Goal: Use online tool/utility: Utilize a website feature to perform a specific function

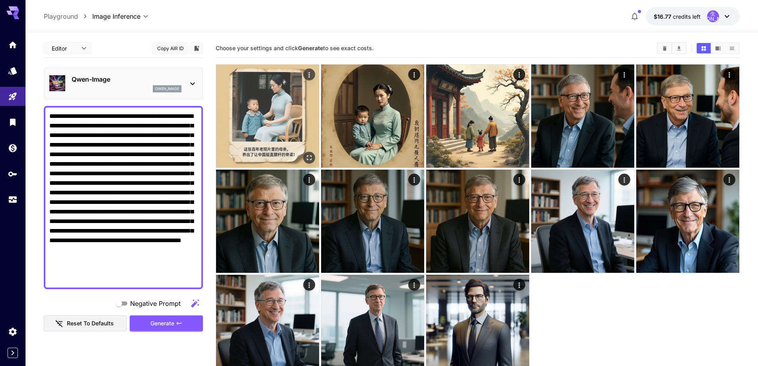
click at [272, 89] on img at bounding box center [267, 115] width 103 height 103
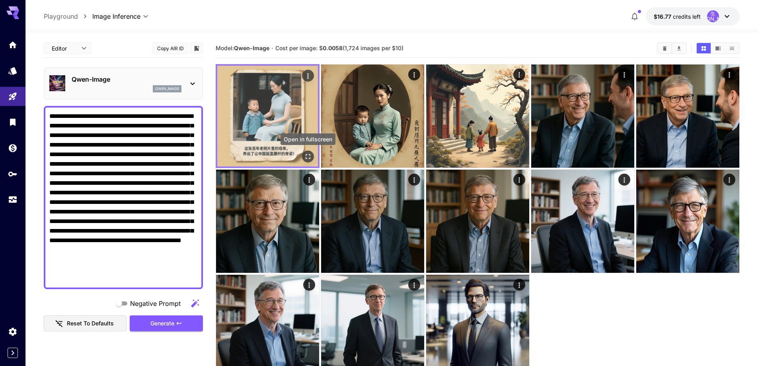
click at [309, 156] on icon "Open in fullscreen" at bounding box center [308, 156] width 8 height 8
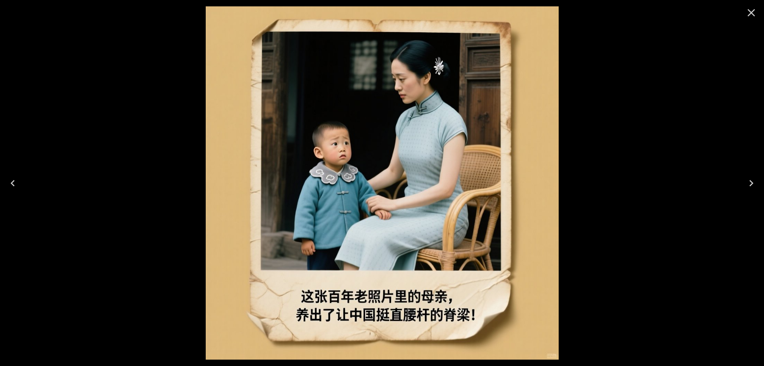
click at [751, 13] on icon "Close" at bounding box center [752, 13] width 8 height 8
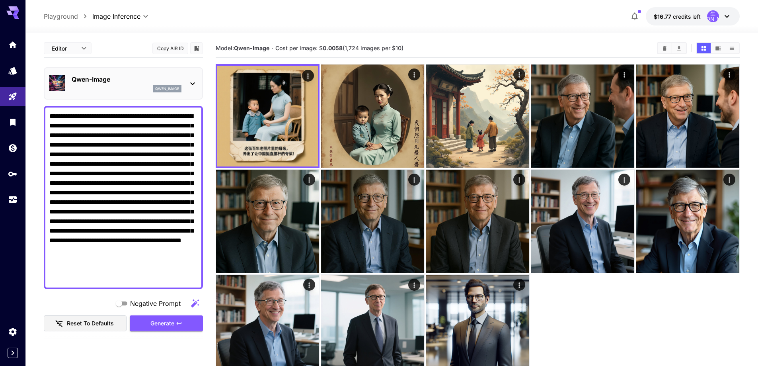
click at [108, 130] on textarea "**********" at bounding box center [123, 197] width 148 height 172
paste textarea
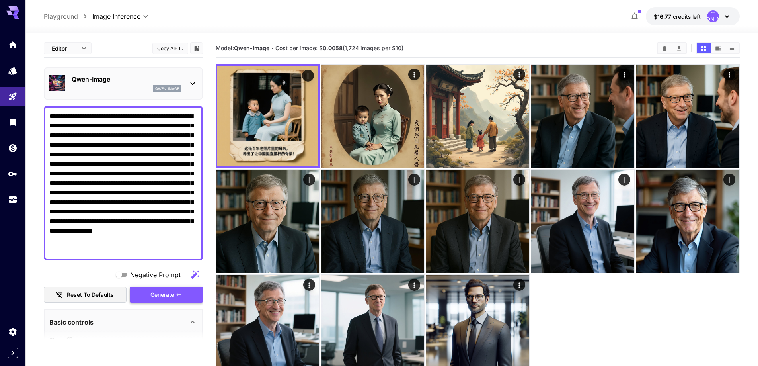
type textarea "**********"
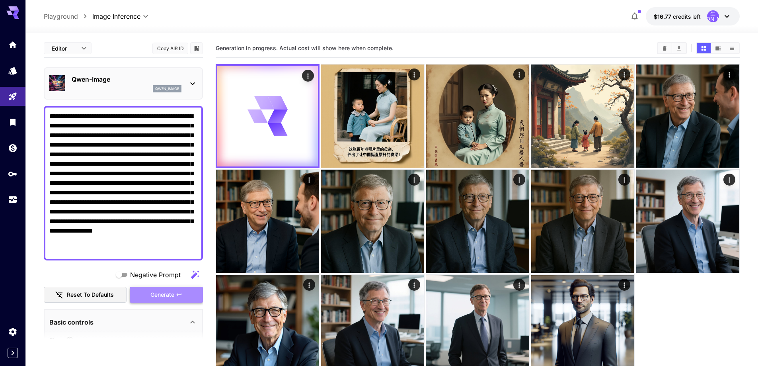
click at [173, 298] on span "Generate" at bounding box center [162, 295] width 24 height 10
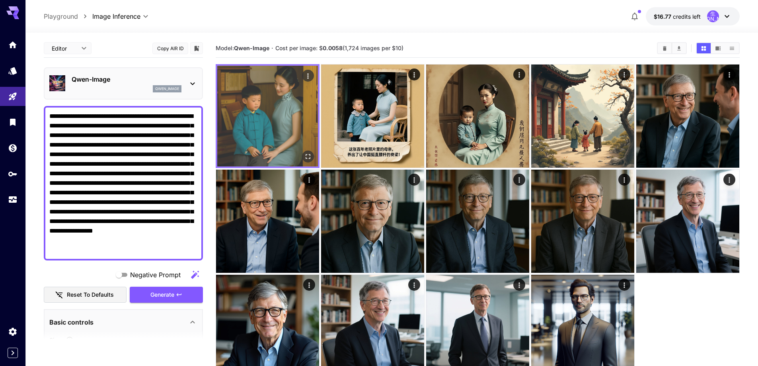
click at [288, 96] on img at bounding box center [267, 116] width 101 height 101
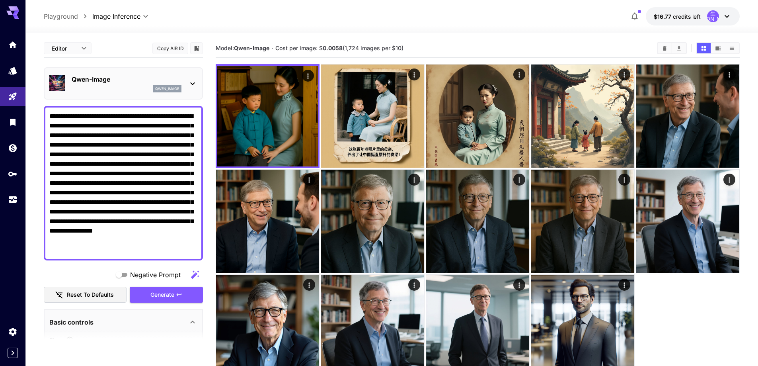
click at [183, 88] on div "Qwen-Image qwen_image" at bounding box center [123, 83] width 148 height 24
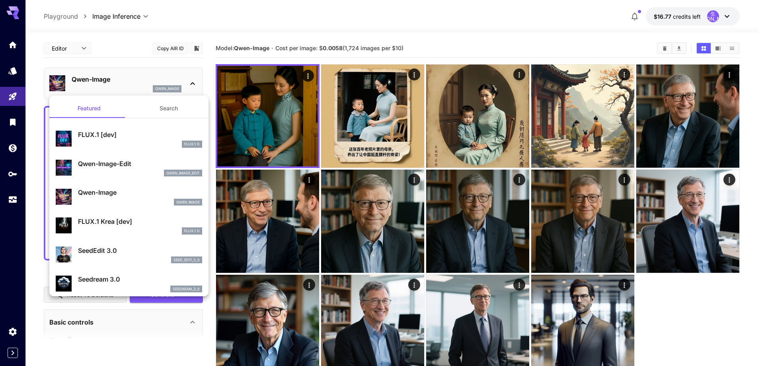
click at [131, 227] on div "FLUX.1 Krea [dev] FLUX.1 D" at bounding box center [140, 225] width 124 height 18
type input "**"
type input "***"
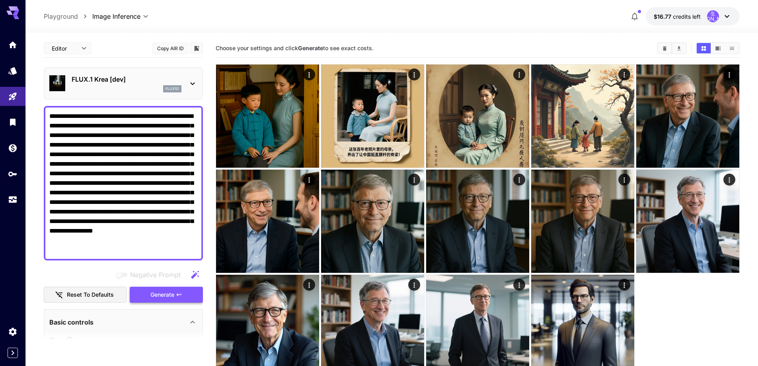
click at [164, 292] on span "Generate" at bounding box center [162, 295] width 24 height 10
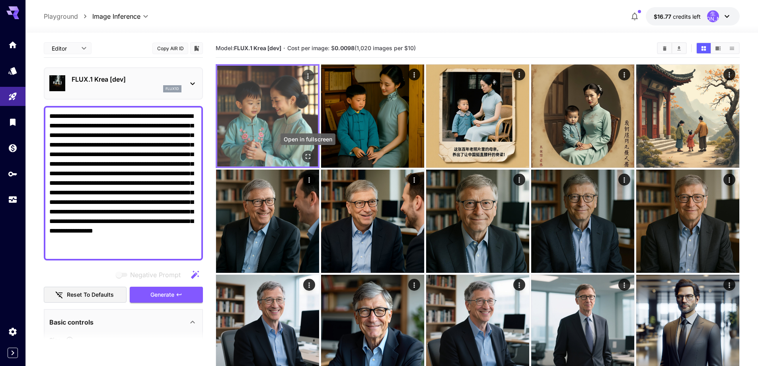
click at [307, 152] on icon "Open in fullscreen" at bounding box center [308, 156] width 8 height 8
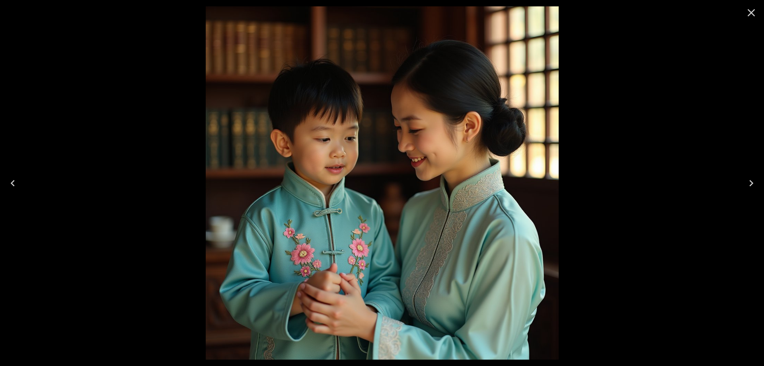
click at [755, 18] on icon "Close" at bounding box center [751, 12] width 13 height 13
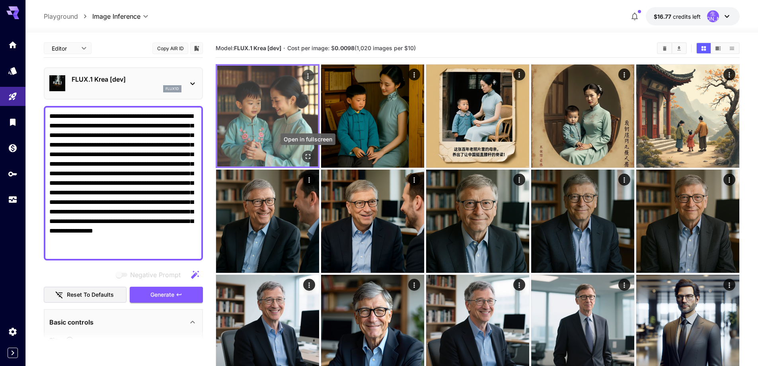
click at [305, 154] on icon "Open in fullscreen" at bounding box center [308, 156] width 8 height 8
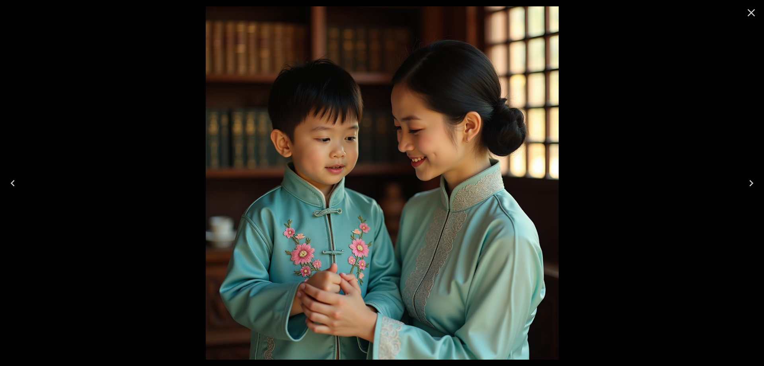
click at [749, 12] on icon "Close" at bounding box center [751, 12] width 13 height 13
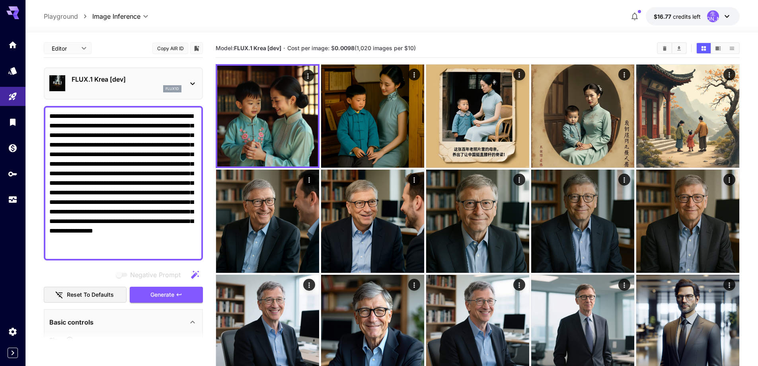
click at [193, 89] on div "FLUX.1 Krea [dev] flux1d" at bounding box center [123, 83] width 148 height 24
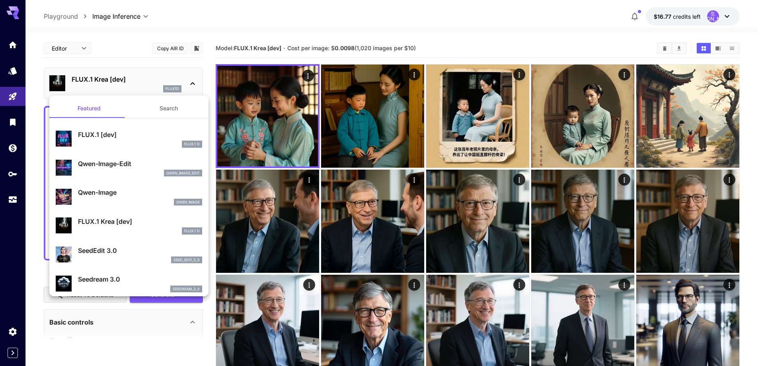
click at [80, 50] on div at bounding box center [382, 183] width 764 height 366
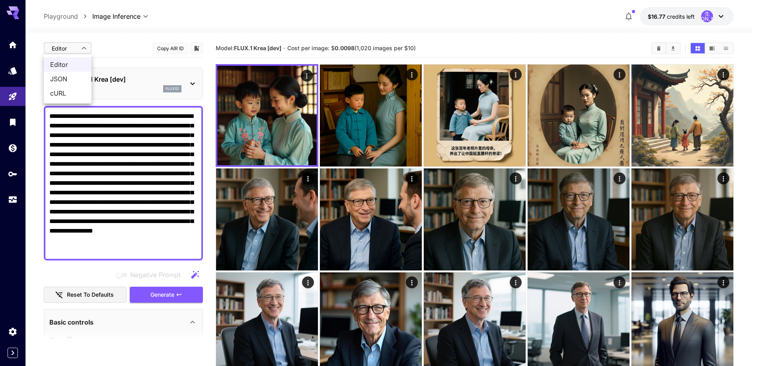
click at [80, 50] on body "**********" at bounding box center [379, 214] width 758 height 429
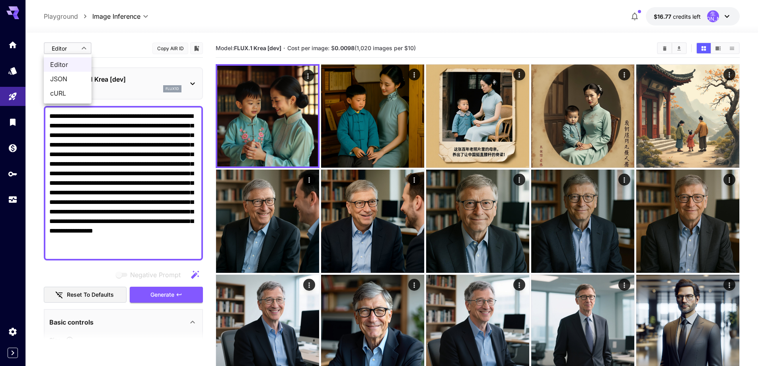
click at [136, 38] on div at bounding box center [382, 183] width 764 height 366
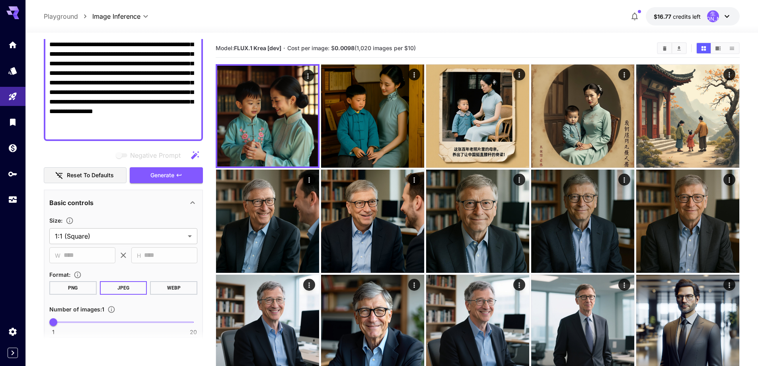
scroll to position [300, 0]
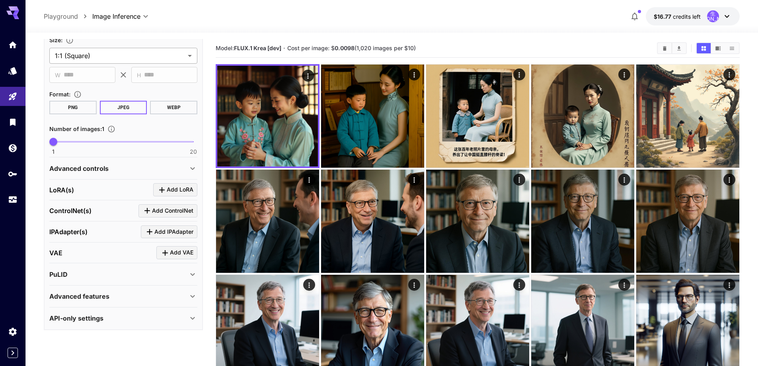
click at [142, 58] on body "**********" at bounding box center [379, 214] width 758 height 429
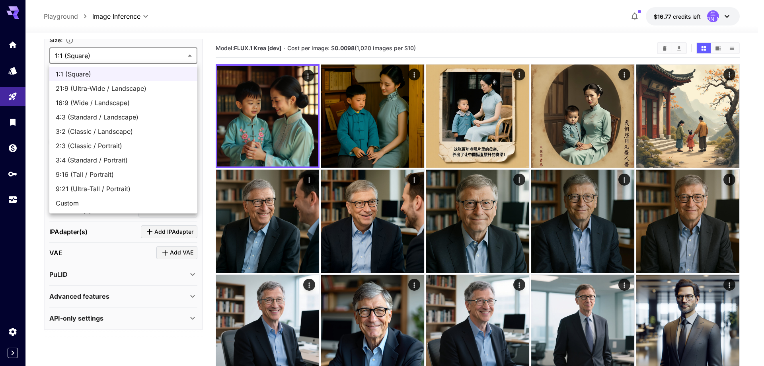
click at [132, 173] on span "9:16 (Tall / Portrait)" at bounding box center [123, 175] width 135 height 10
type input "**********"
type input "***"
type input "****"
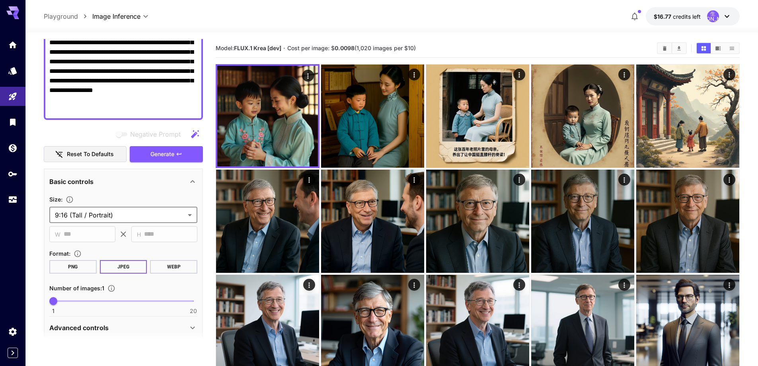
scroll to position [0, 0]
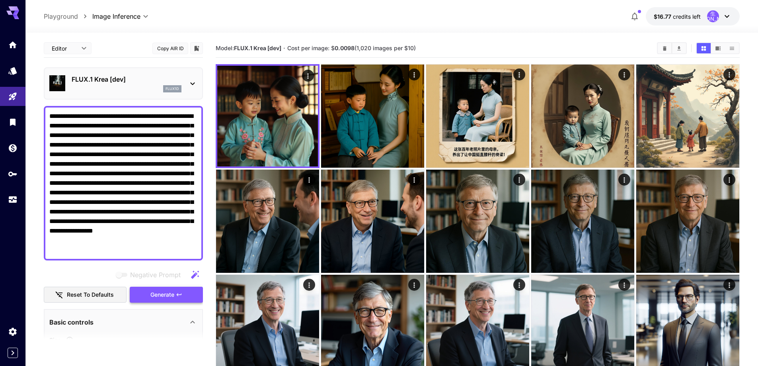
click at [175, 294] on button "Generate" at bounding box center [166, 294] width 73 height 16
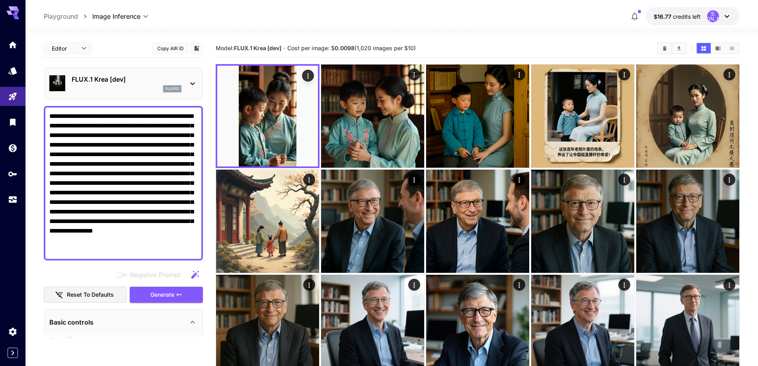
click at [209, 23] on div "**********" at bounding box center [392, 16] width 696 height 18
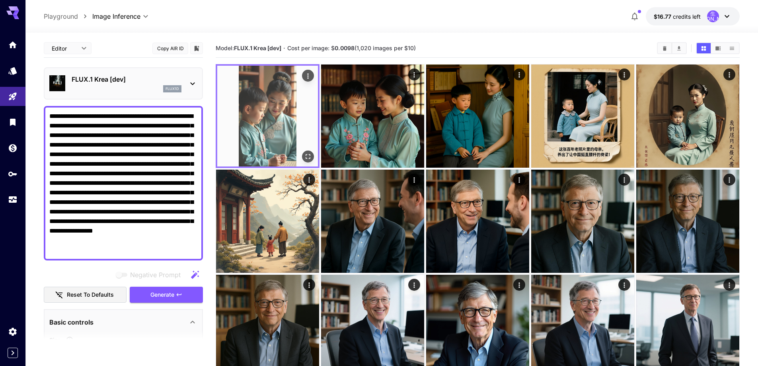
click at [277, 106] on img at bounding box center [267, 116] width 101 height 101
click at [310, 158] on icon "Open in fullscreen" at bounding box center [308, 156] width 8 height 8
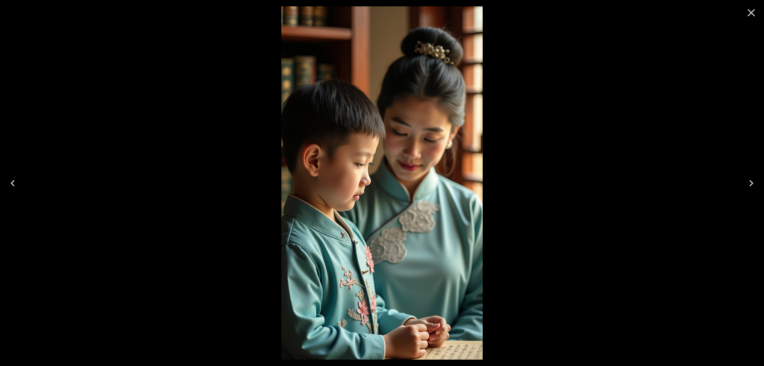
click at [750, 12] on icon "Close" at bounding box center [752, 13] width 8 height 8
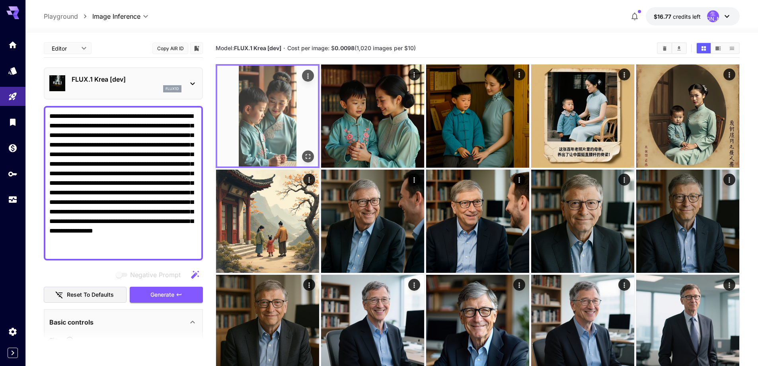
click at [285, 104] on img at bounding box center [267, 116] width 101 height 101
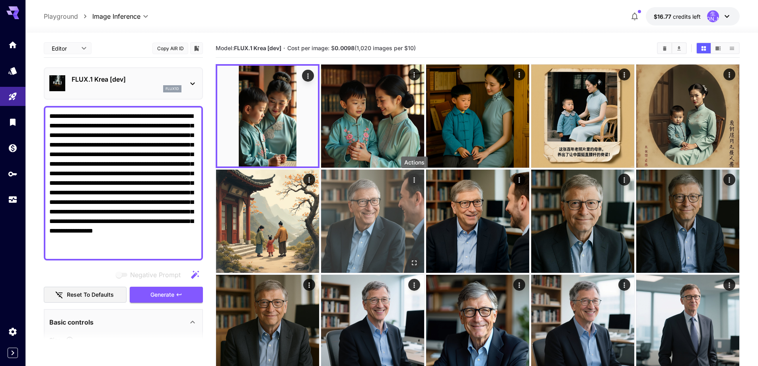
click at [415, 177] on icon "Actions" at bounding box center [414, 180] width 8 height 8
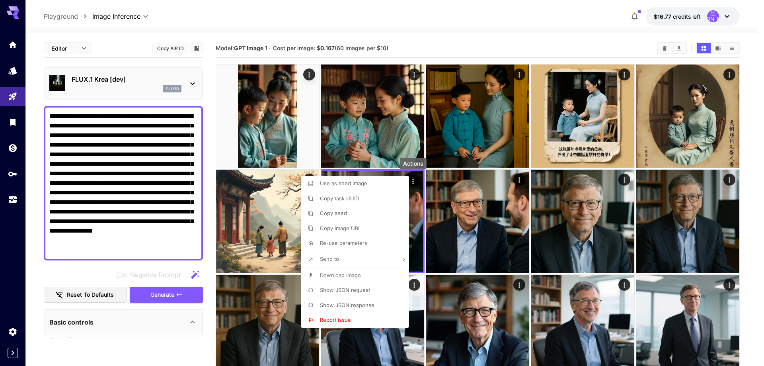
click at [474, 35] on div at bounding box center [382, 183] width 764 height 366
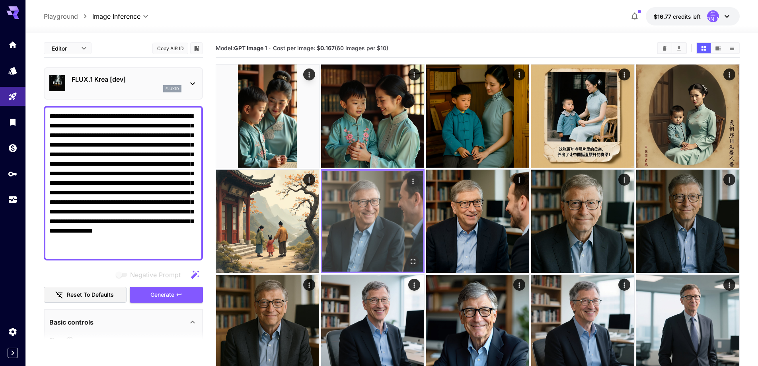
click at [371, 228] on img at bounding box center [372, 221] width 101 height 101
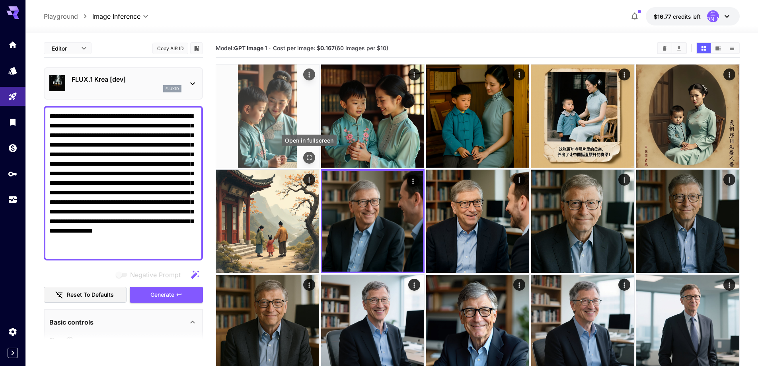
click at [312, 155] on icon "Open in fullscreen" at bounding box center [309, 158] width 8 height 8
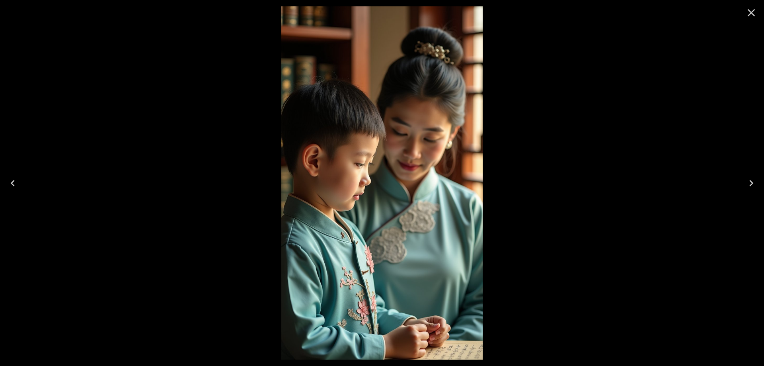
click at [745, 14] on icon "Close" at bounding box center [751, 12] width 13 height 13
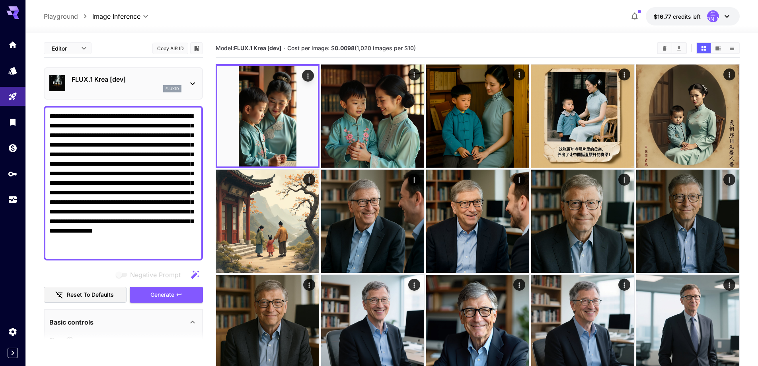
click at [141, 160] on textarea "**********" at bounding box center [123, 182] width 148 height 143
paste textarea
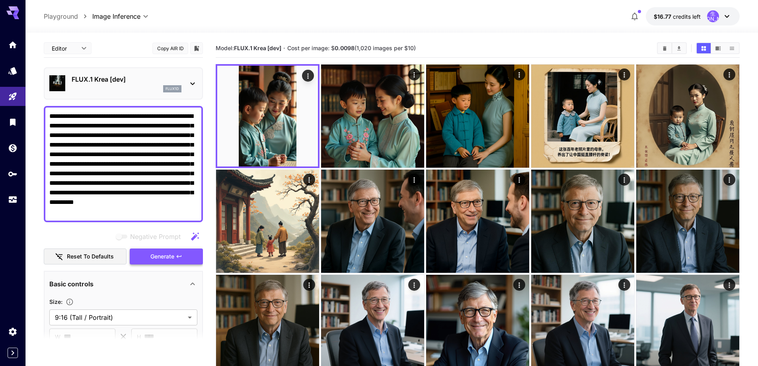
type textarea "**********"
click at [168, 261] on span "Generate" at bounding box center [162, 256] width 24 height 10
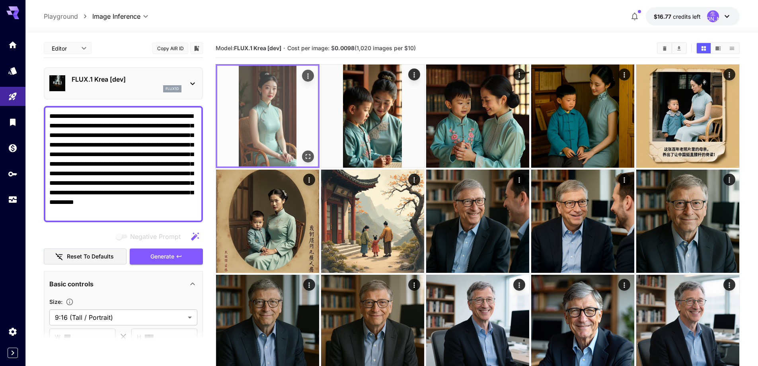
click at [306, 158] on icon "Open in fullscreen" at bounding box center [308, 156] width 5 height 5
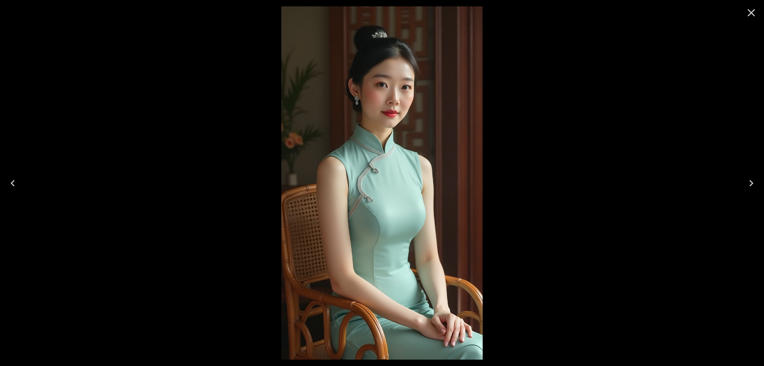
click at [754, 13] on icon "Close" at bounding box center [751, 12] width 13 height 13
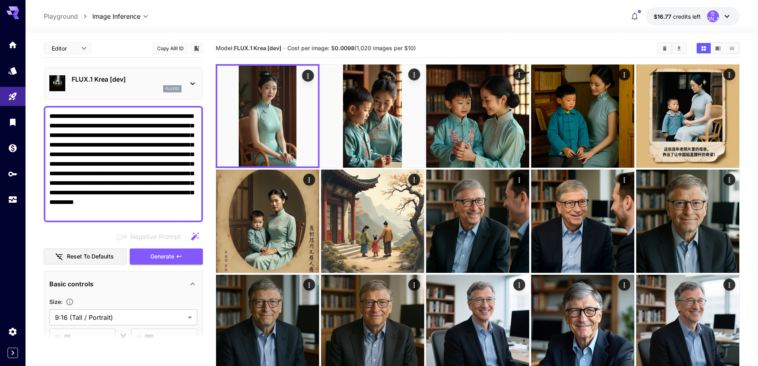
click at [128, 88] on div "flux1d" at bounding box center [127, 88] width 110 height 7
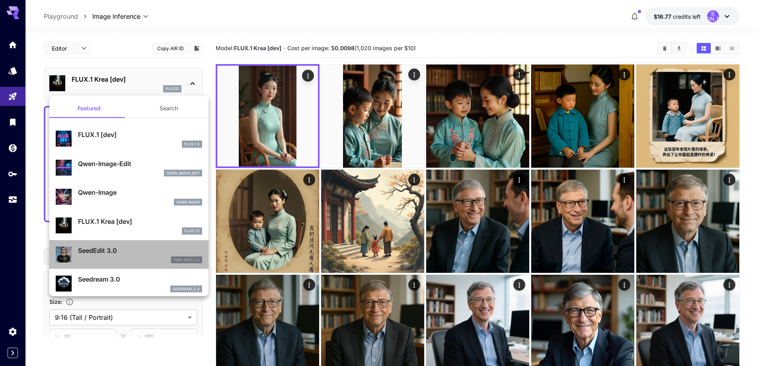
click at [144, 249] on p "SeedEdit 3.0" at bounding box center [140, 251] width 124 height 10
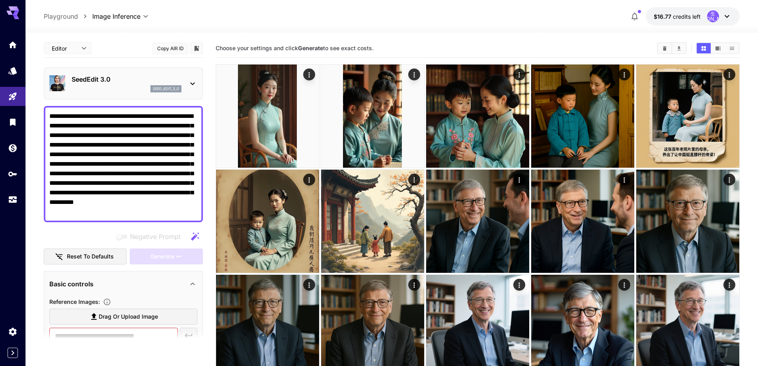
click at [101, 84] on p "SeedEdit 3.0" at bounding box center [127, 79] width 110 height 10
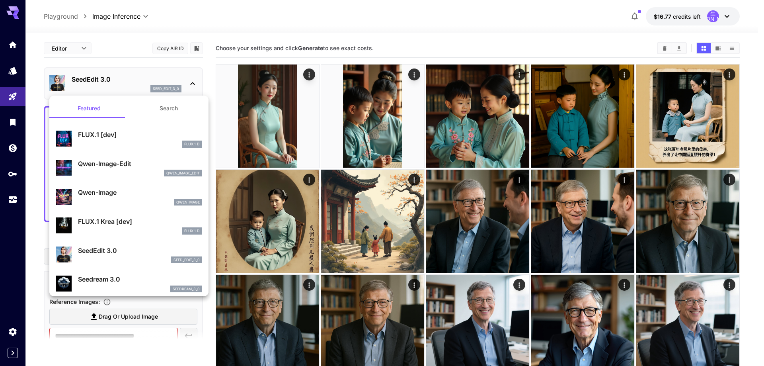
click at [121, 274] on p "Seedream 3.0" at bounding box center [140, 279] width 124 height 10
type input "***"
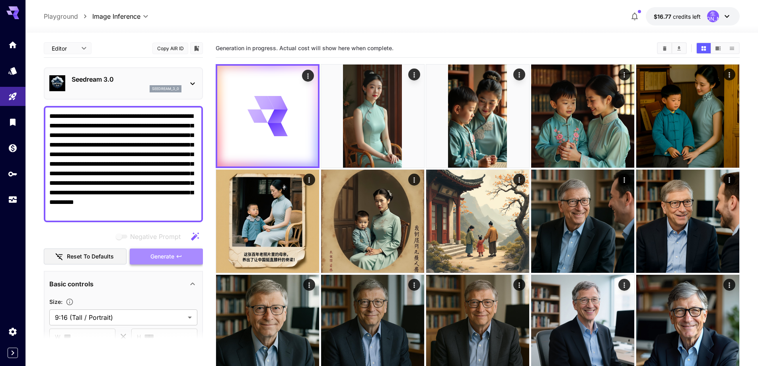
click at [161, 260] on span "Generate" at bounding box center [162, 256] width 24 height 10
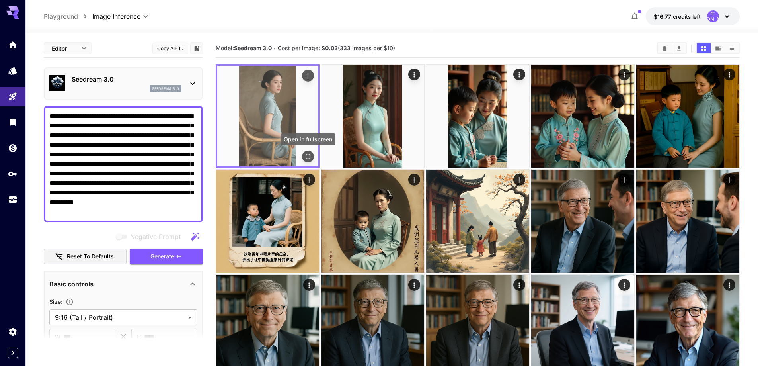
click at [306, 155] on icon "Open in fullscreen" at bounding box center [308, 156] width 5 height 5
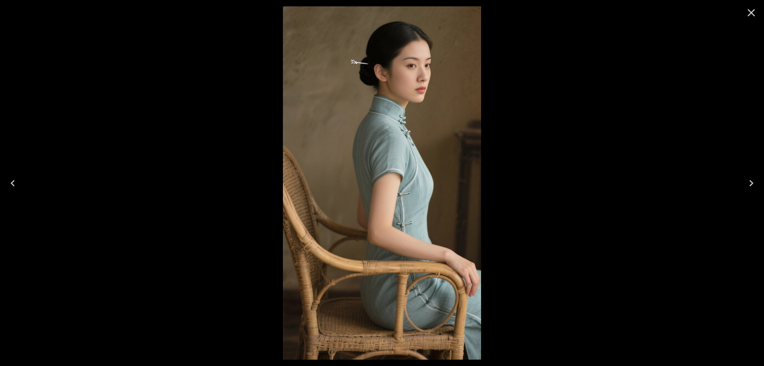
click at [748, 10] on icon "Close" at bounding box center [752, 13] width 8 height 8
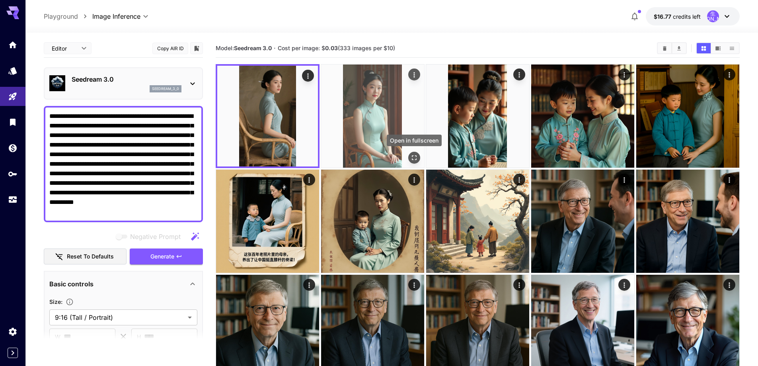
click at [414, 157] on icon "Open in fullscreen" at bounding box center [414, 158] width 8 height 8
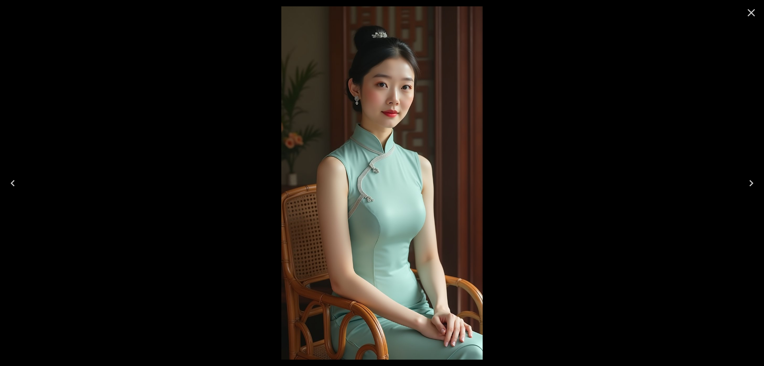
click at [753, 10] on icon "Close" at bounding box center [751, 12] width 13 height 13
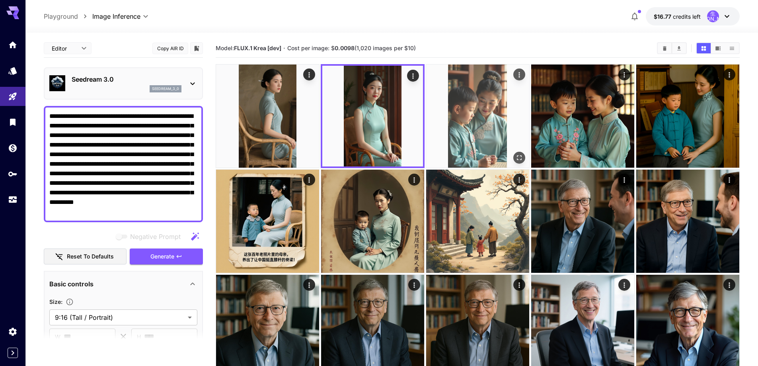
click at [495, 116] on img at bounding box center [477, 115] width 103 height 103
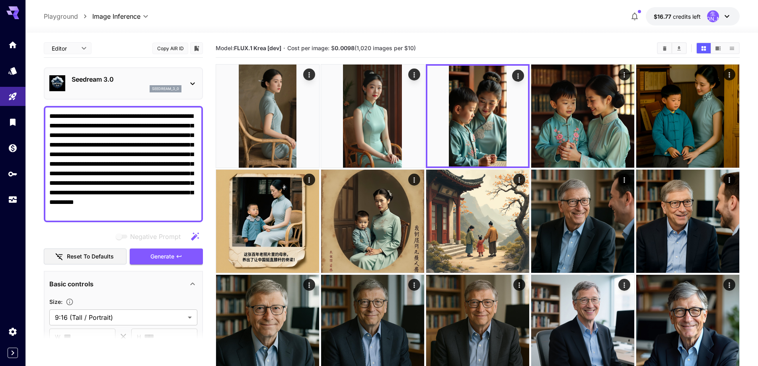
click at [128, 80] on p "Seedream 3.0" at bounding box center [127, 79] width 110 height 10
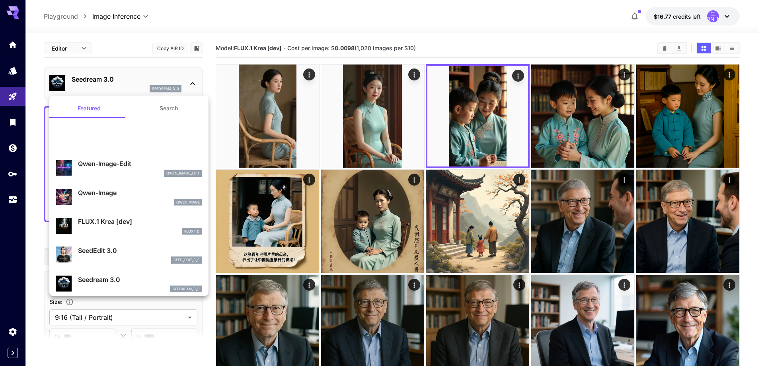
scroll to position [80, 0]
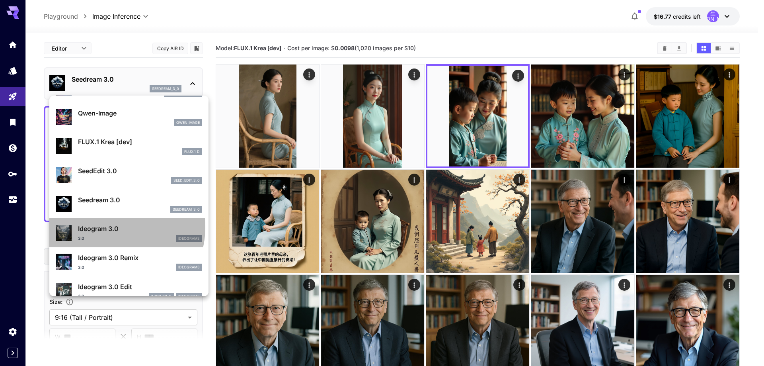
click at [116, 227] on p "Ideogram 3.0" at bounding box center [140, 229] width 124 height 10
type input "**********"
type input "****"
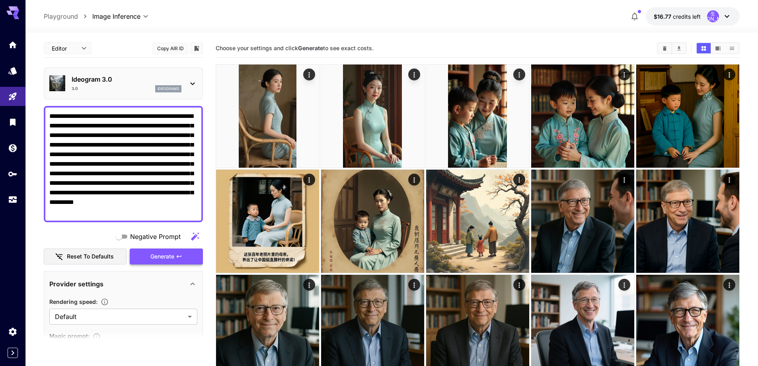
click at [157, 253] on span "Generate" at bounding box center [162, 256] width 24 height 10
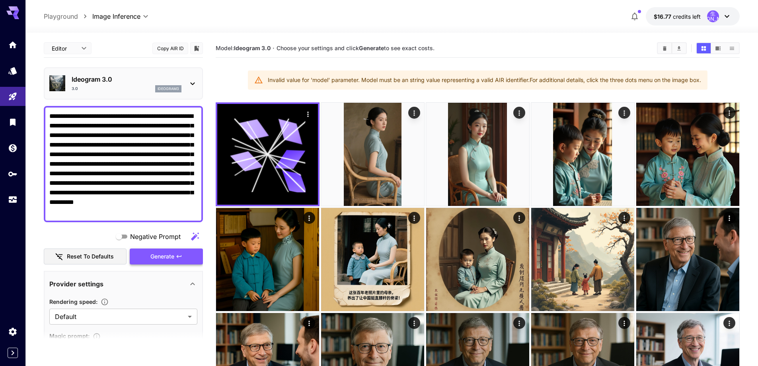
click at [180, 253] on button "Generate" at bounding box center [166, 256] width 73 height 16
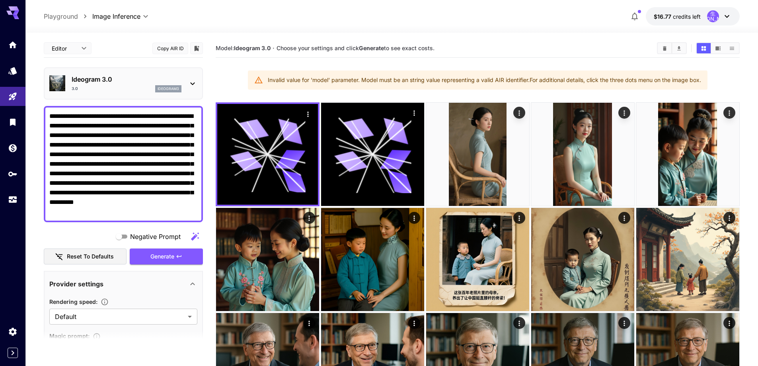
click at [168, 84] on p "Ideogram 3.0" at bounding box center [127, 79] width 110 height 10
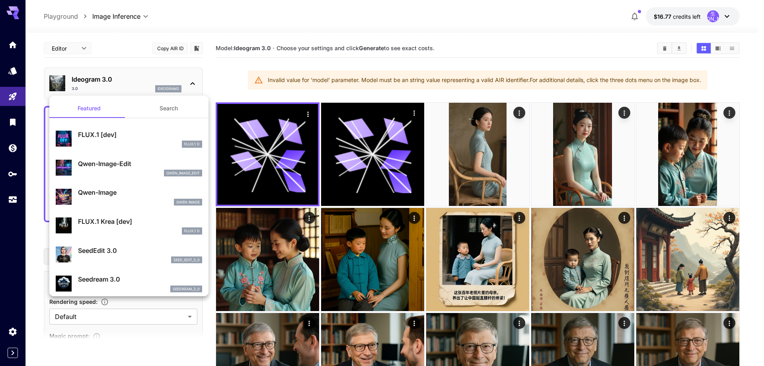
scroll to position [80, 0]
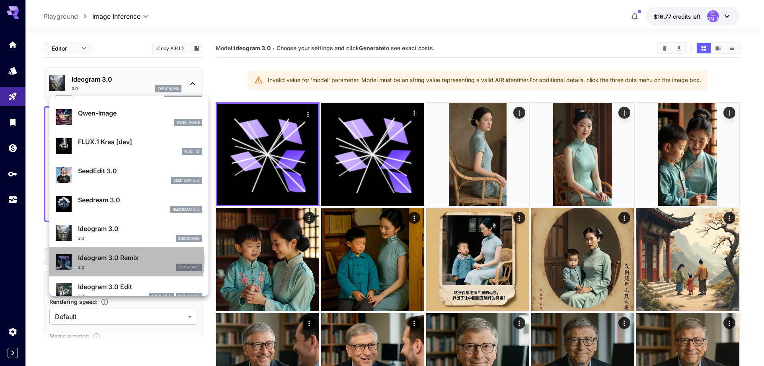
click at [123, 260] on p "Ideogram 3.0 Remix" at bounding box center [140, 258] width 124 height 10
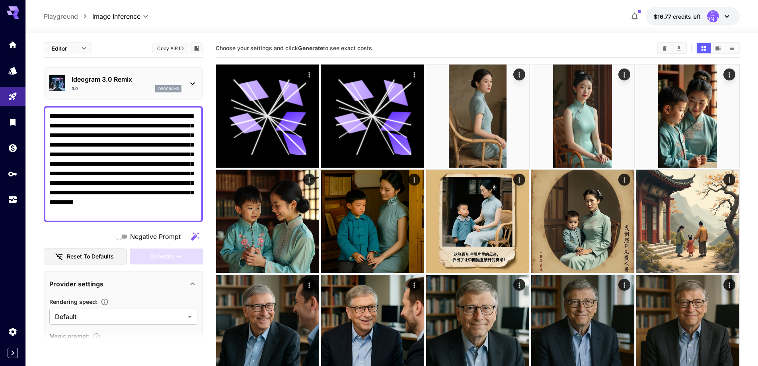
click at [117, 85] on div "Ideogram 3.0 Remix 3.0 ideogram3" at bounding box center [127, 83] width 110 height 18
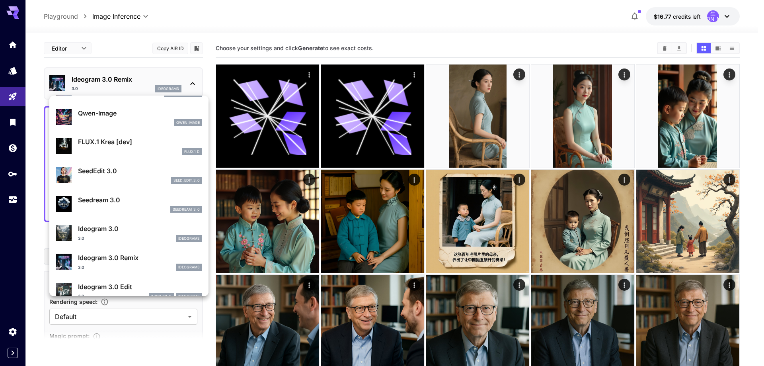
scroll to position [119, 0]
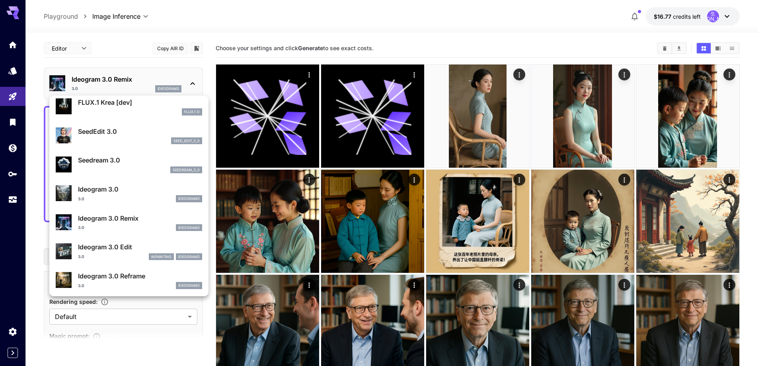
click at [131, 249] on p "Ideogram 3.0 Edit" at bounding box center [140, 247] width 124 height 10
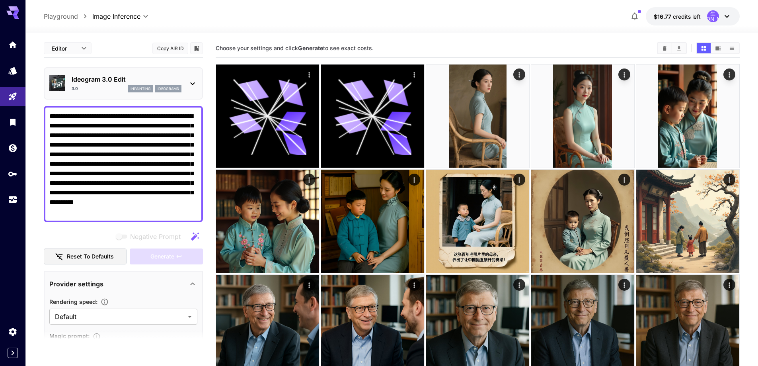
click at [100, 71] on div "Ideogram 3.0 Edit 3.0 inpainting ideogram3" at bounding box center [123, 83] width 148 height 24
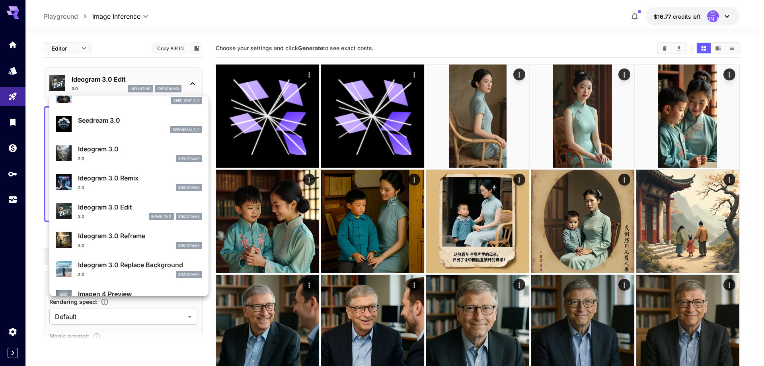
scroll to position [199, 0]
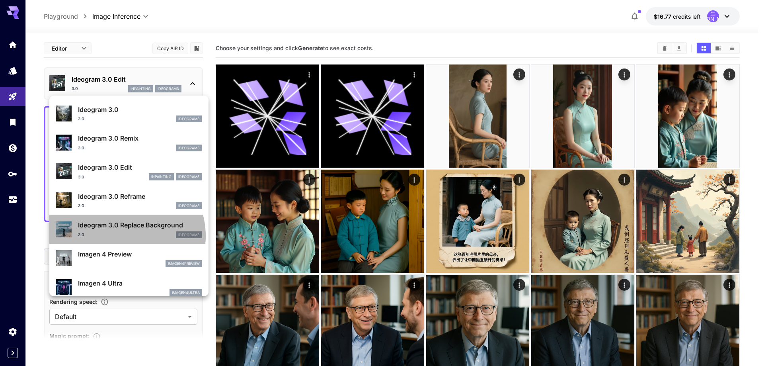
click at [125, 236] on div "3.0 ideogram3" at bounding box center [140, 234] width 124 height 7
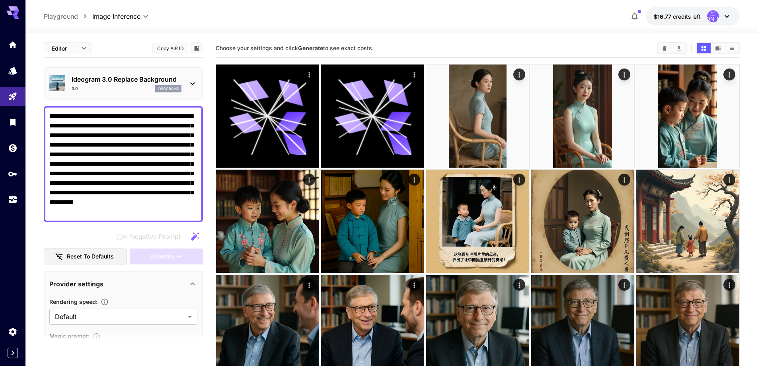
click at [111, 97] on div "Ideogram 3.0 Replace Background 3.0 ideogram3" at bounding box center [123, 83] width 159 height 32
click at [112, 95] on div "Ideogram 3.0 Replace Background 3.0 ideogram3" at bounding box center [123, 83] width 148 height 24
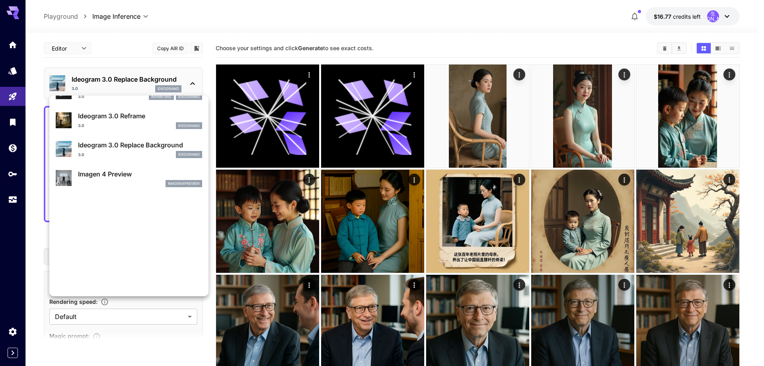
scroll to position [280, 0]
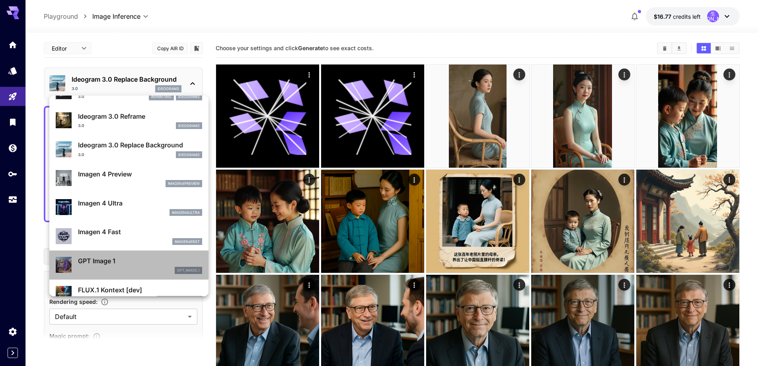
click at [129, 258] on p "GPT Image 1" at bounding box center [140, 261] width 124 height 10
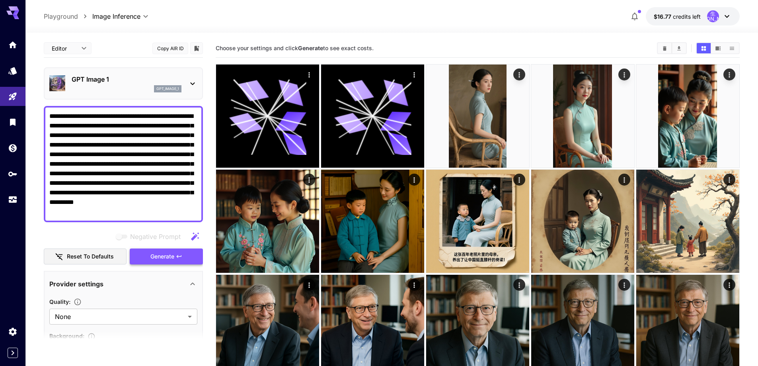
click at [147, 256] on button "Generate" at bounding box center [166, 256] width 73 height 16
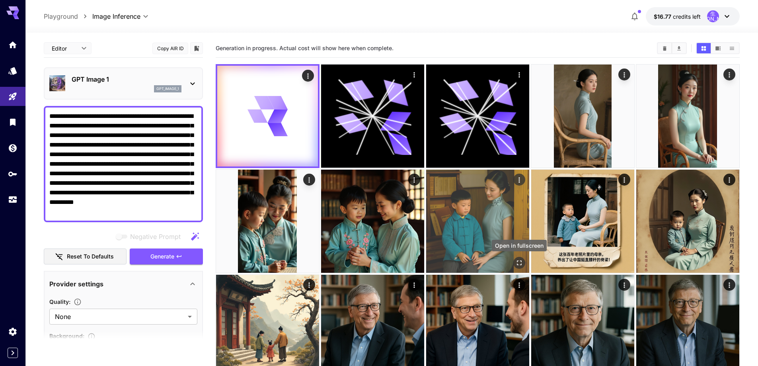
click at [518, 262] on icon "Open in fullscreen" at bounding box center [519, 263] width 8 height 8
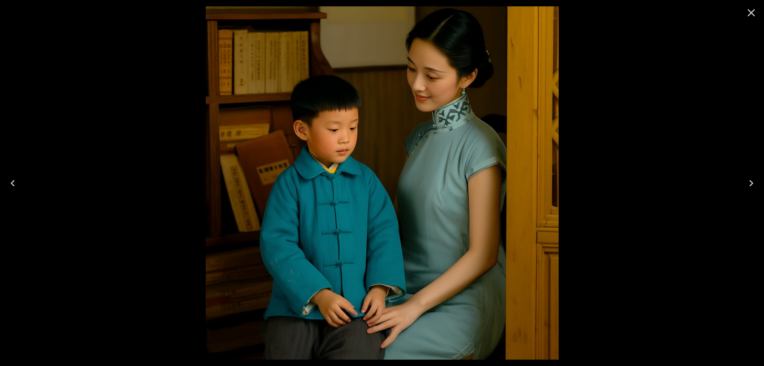
click at [755, 15] on icon "Close" at bounding box center [751, 12] width 13 height 13
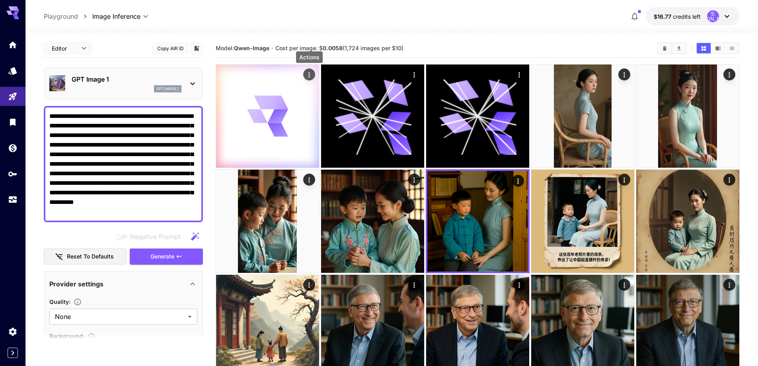
click at [313, 74] on icon "Actions" at bounding box center [309, 75] width 8 height 8
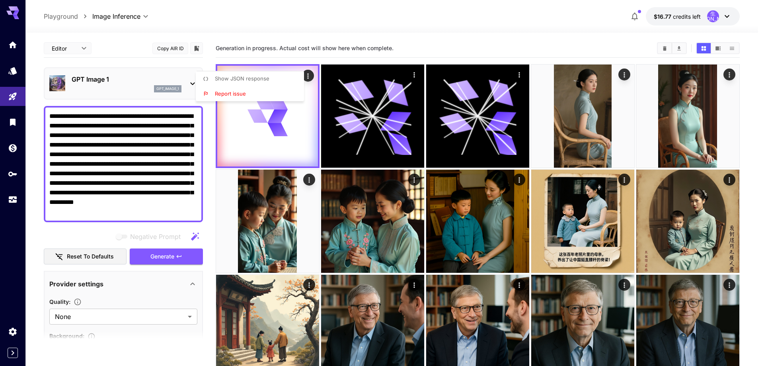
drag, startPoint x: 460, startPoint y: 45, endPoint x: 454, endPoint y: 46, distance: 6.0
click at [460, 45] on div at bounding box center [382, 183] width 764 height 366
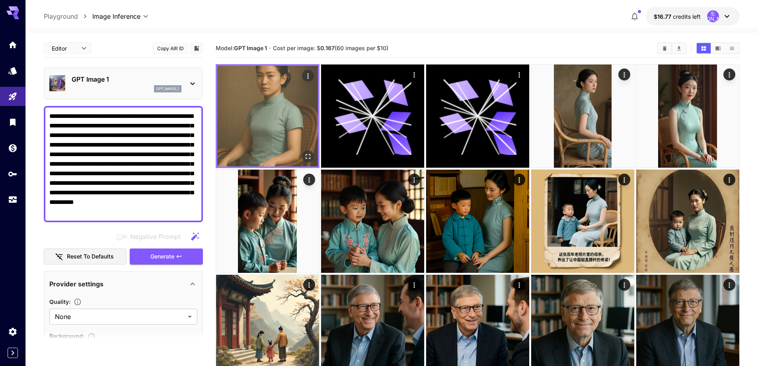
click at [281, 119] on img at bounding box center [267, 116] width 101 height 101
click at [306, 156] on icon "Open in fullscreen" at bounding box center [308, 156] width 5 height 5
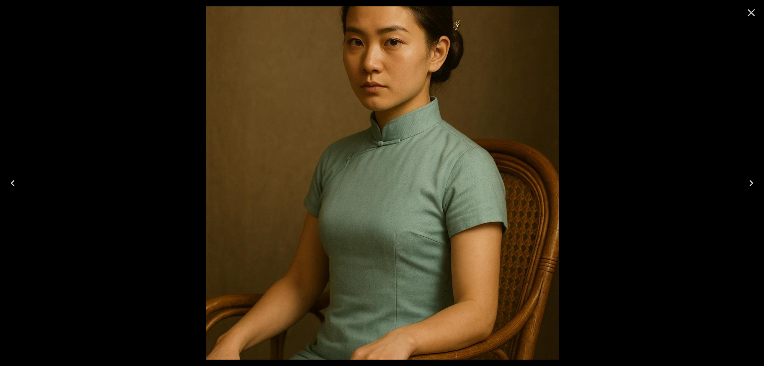
click at [12, 186] on icon "Previous" at bounding box center [12, 183] width 13 height 13
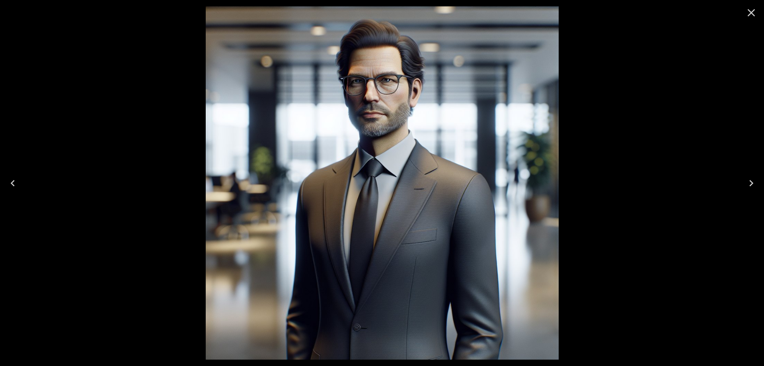
click at [697, 144] on div at bounding box center [382, 183] width 764 height 366
click at [750, 19] on icon "Close" at bounding box center [751, 12] width 13 height 13
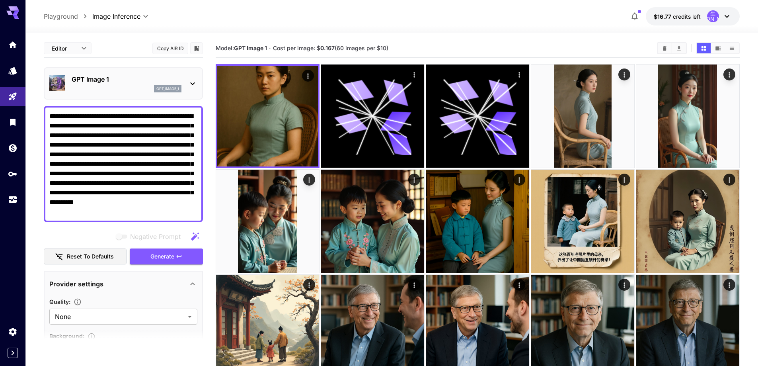
click at [184, 85] on div "GPT Image 1 gpt_image_1" at bounding box center [123, 83] width 148 height 24
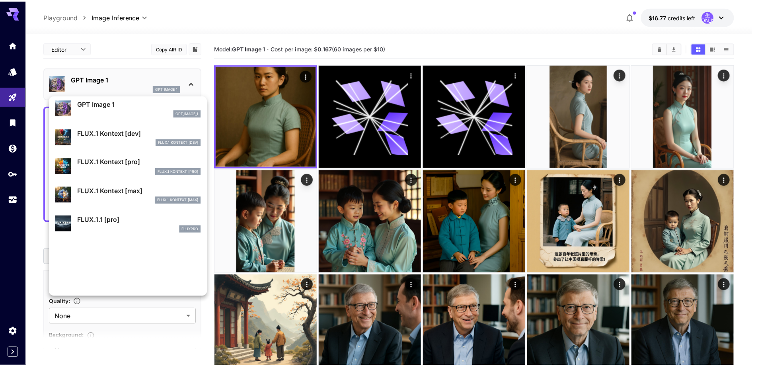
scroll to position [358, 0]
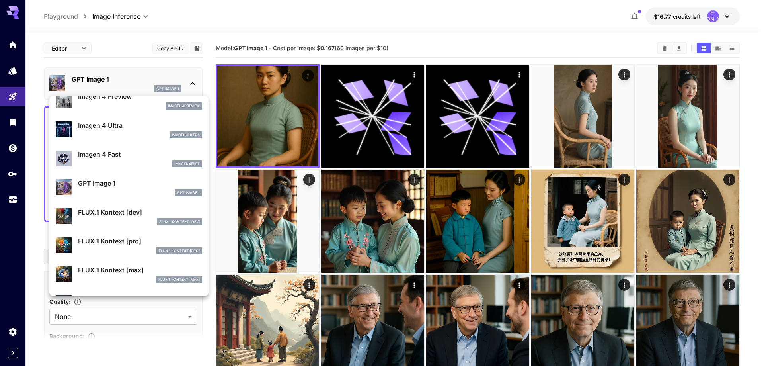
click at [128, 217] on div "FLUX.1 Kontext [dev] FLUX.1 Kontext [dev]" at bounding box center [140, 216] width 124 height 18
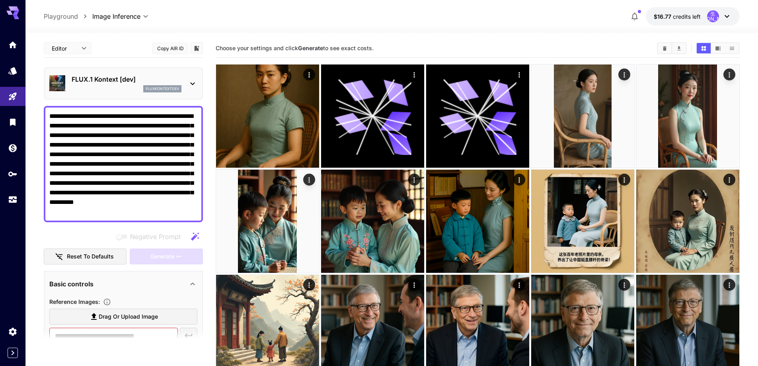
scroll to position [119, 0]
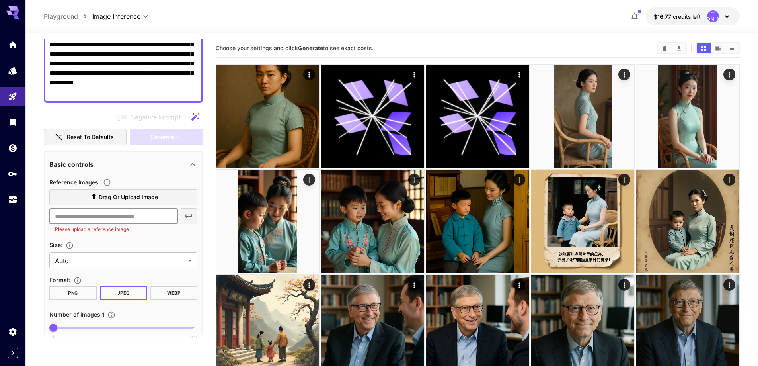
click at [144, 215] on input "text" at bounding box center [113, 216] width 129 height 16
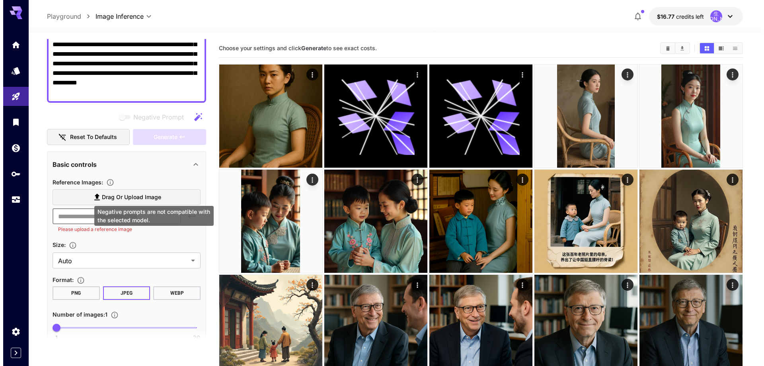
scroll to position [0, 0]
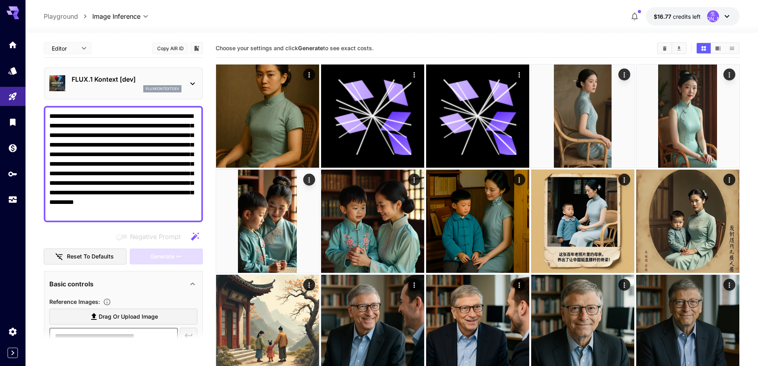
click at [183, 68] on div "FLUX.1 Kontext [dev] fluxkontextdev" at bounding box center [123, 83] width 159 height 32
click at [180, 76] on p "FLUX.1 Kontext [dev]" at bounding box center [127, 79] width 110 height 10
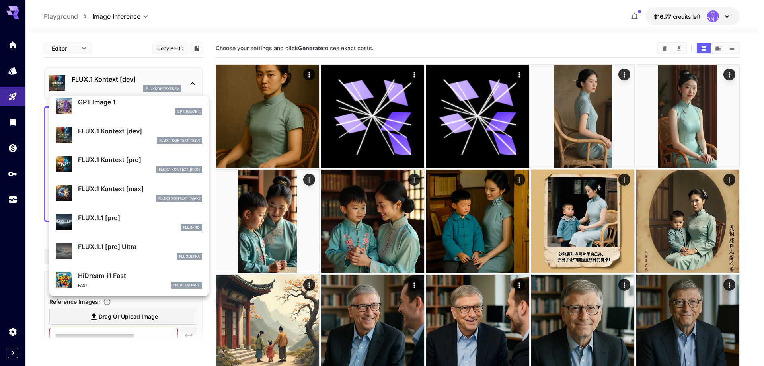
scroll to position [557, 0]
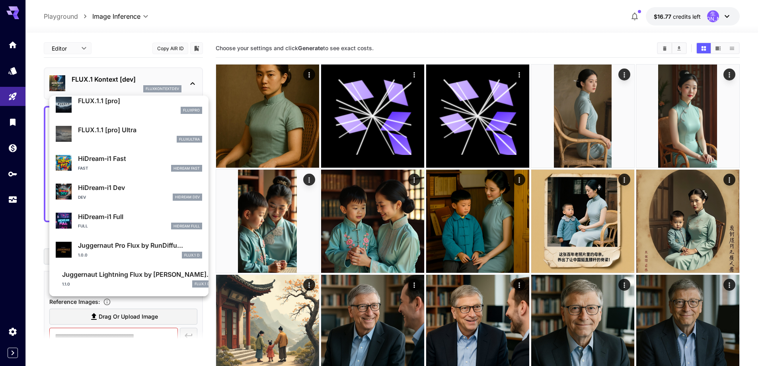
click at [39, 305] on div at bounding box center [382, 183] width 764 height 366
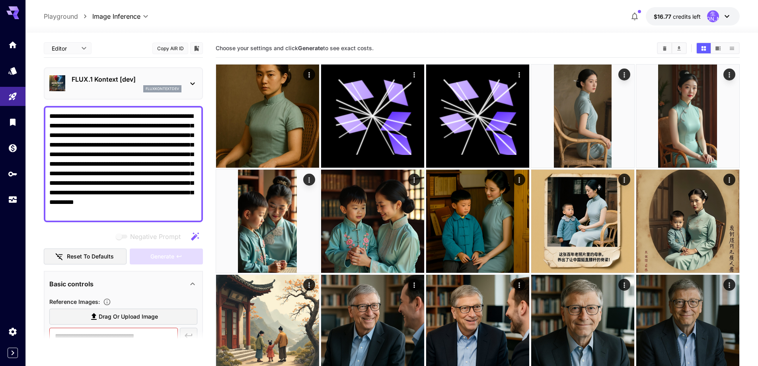
click at [136, 74] on p "FLUX.1 Kontext [dev]" at bounding box center [127, 79] width 110 height 10
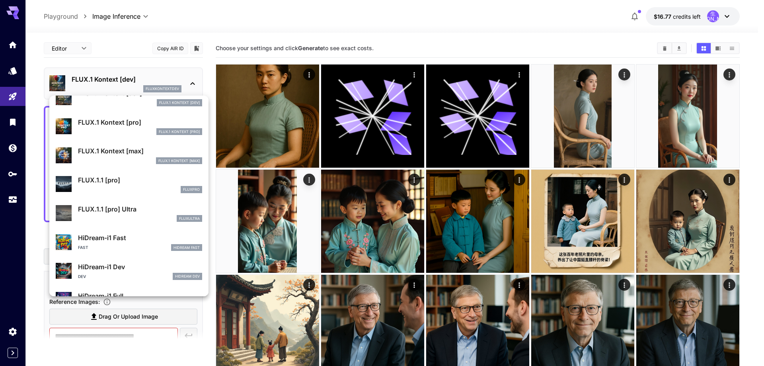
scroll to position [437, 0]
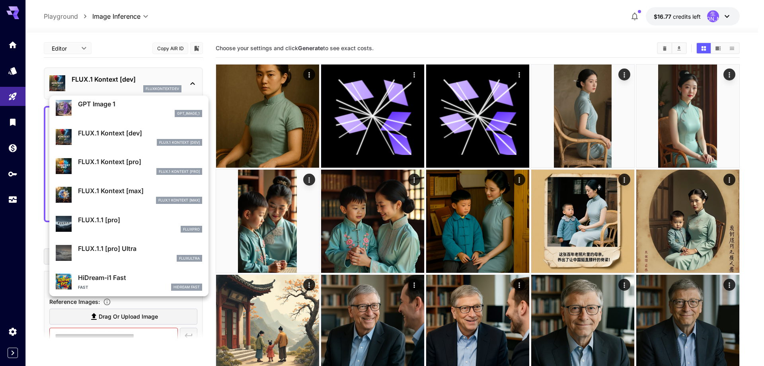
click at [122, 162] on p "FLUX.1 Kontext [pro]" at bounding box center [140, 162] width 124 height 10
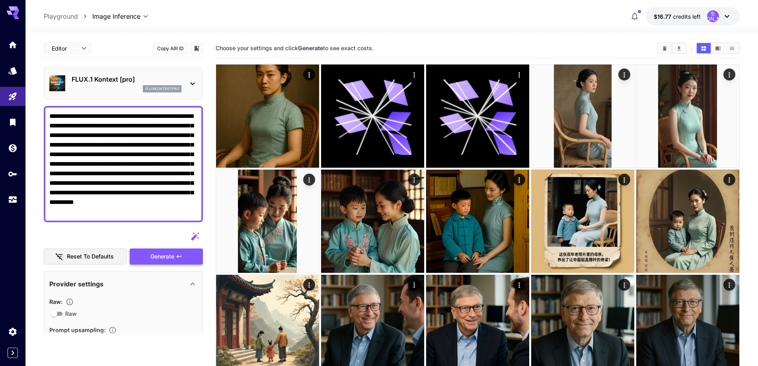
click at [162, 260] on span "Generate" at bounding box center [162, 256] width 24 height 10
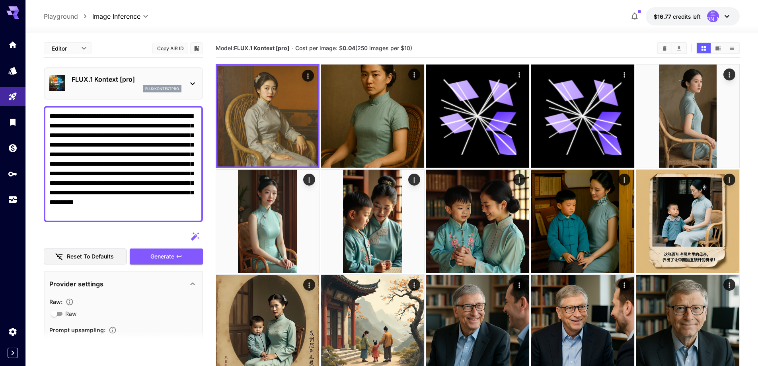
click at [133, 76] on p "FLUX.1 Kontext [pro]" at bounding box center [127, 79] width 110 height 10
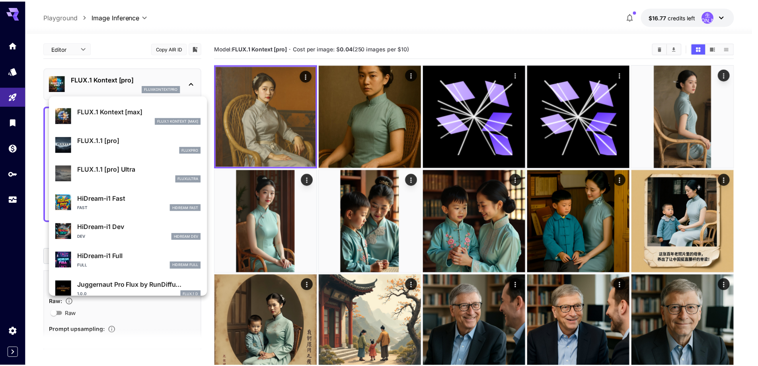
scroll to position [477, 0]
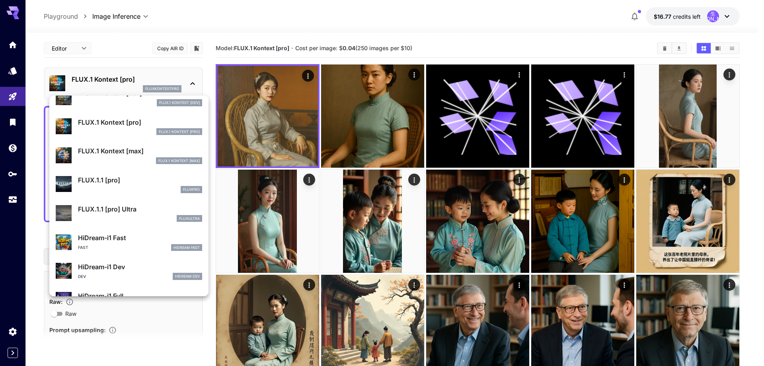
click at [127, 155] on p "FLUX.1 Kontext [max]" at bounding box center [140, 151] width 124 height 10
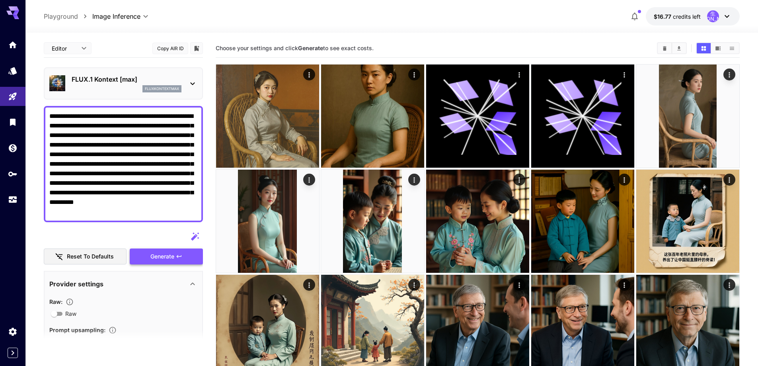
click at [167, 253] on span "Generate" at bounding box center [162, 256] width 24 height 10
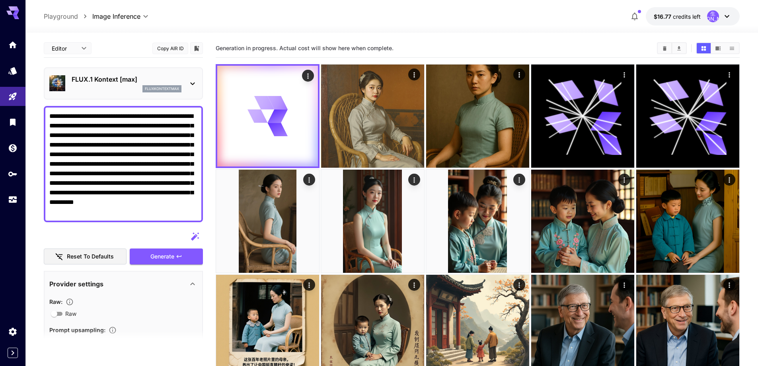
scroll to position [80, 0]
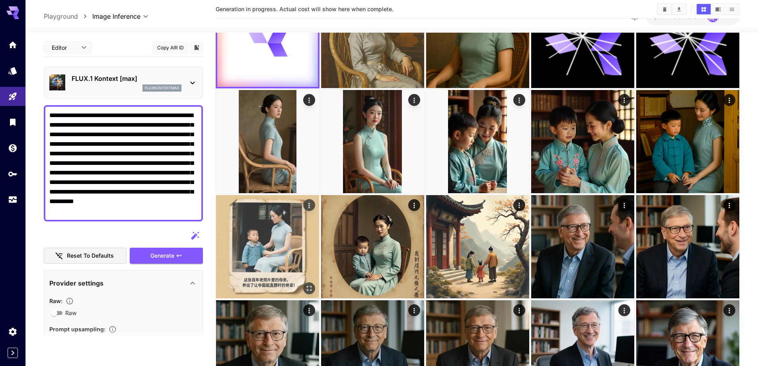
click at [285, 263] on img at bounding box center [267, 246] width 103 height 103
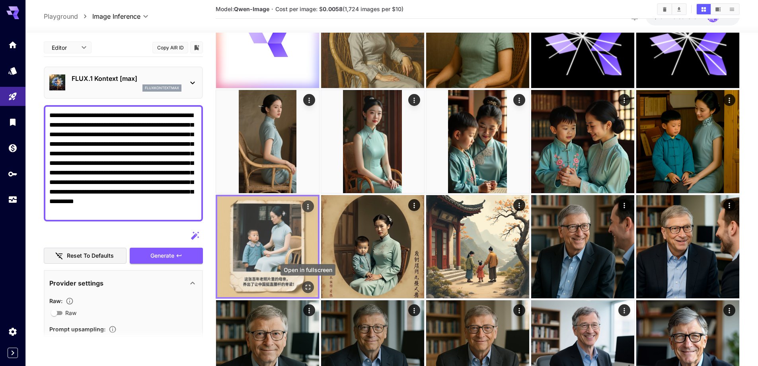
click at [307, 286] on icon "Open in fullscreen" at bounding box center [308, 287] width 8 height 8
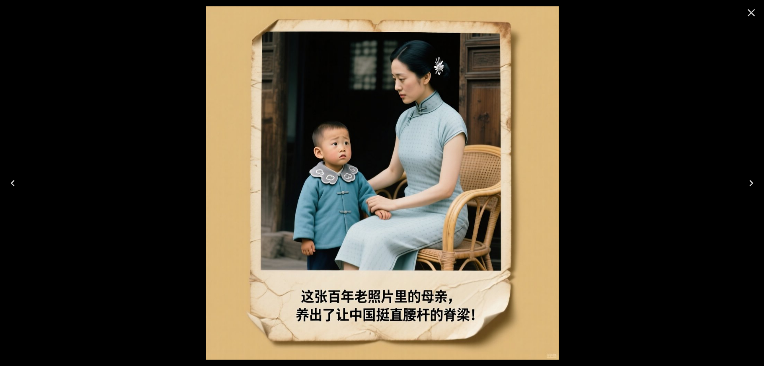
click at [752, 11] on icon "Close" at bounding box center [751, 12] width 13 height 13
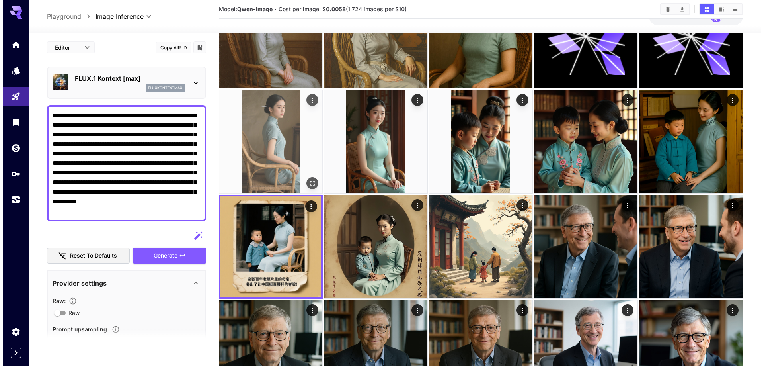
scroll to position [0, 0]
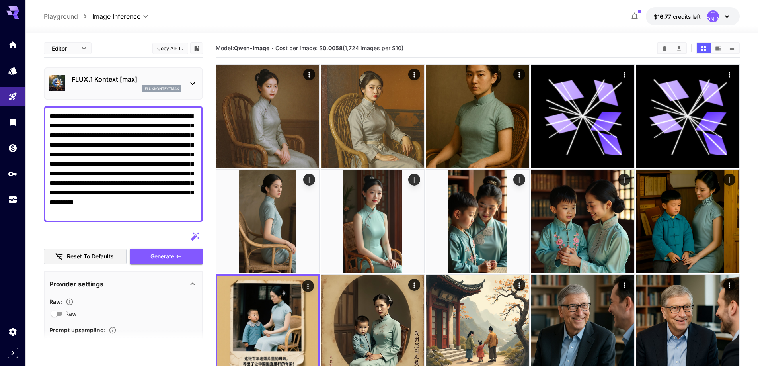
click at [190, 82] on icon at bounding box center [193, 84] width 10 height 10
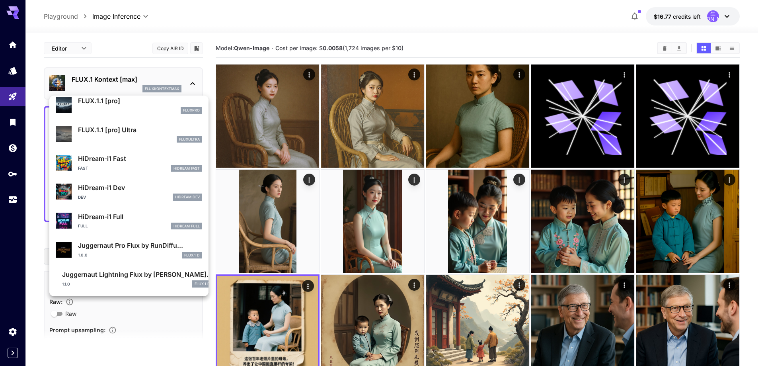
scroll to position [477, 0]
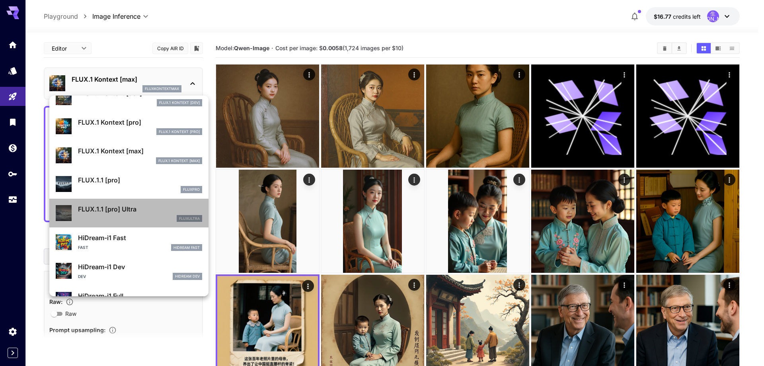
click at [134, 212] on p "FLUX.1.1 [pro] Ultra" at bounding box center [140, 209] width 124 height 10
type input "**********"
type input "****"
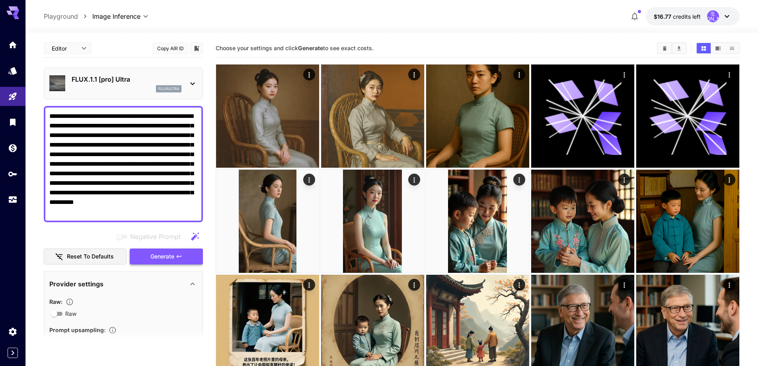
click at [165, 257] on span "Generate" at bounding box center [162, 256] width 24 height 10
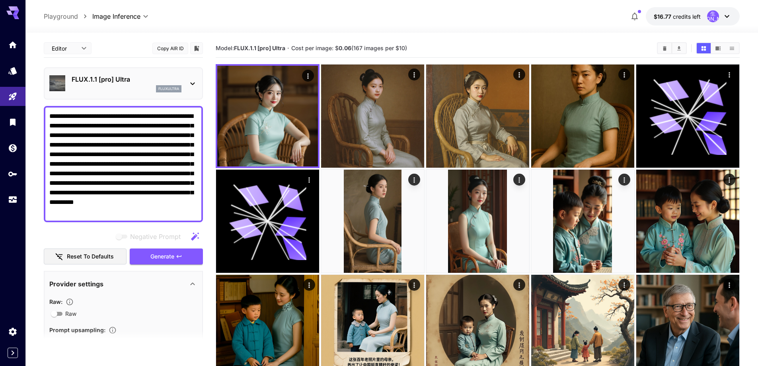
click at [165, 74] on p "FLUX.1.1 [pro] Ultra" at bounding box center [127, 79] width 110 height 10
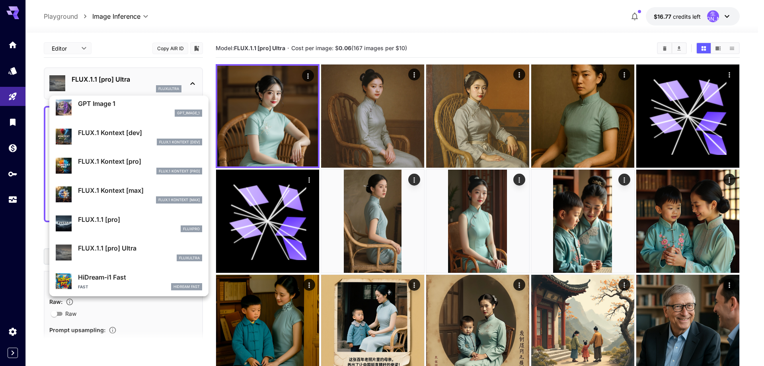
scroll to position [477, 0]
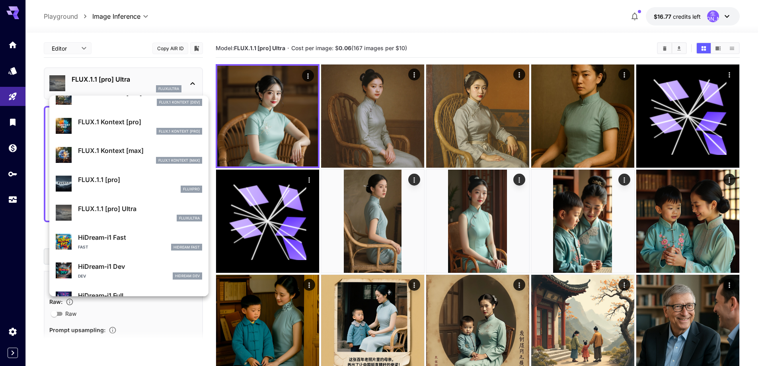
click at [134, 244] on div "Fast HiDream Fast" at bounding box center [140, 247] width 124 height 7
type input "**********"
type input "****"
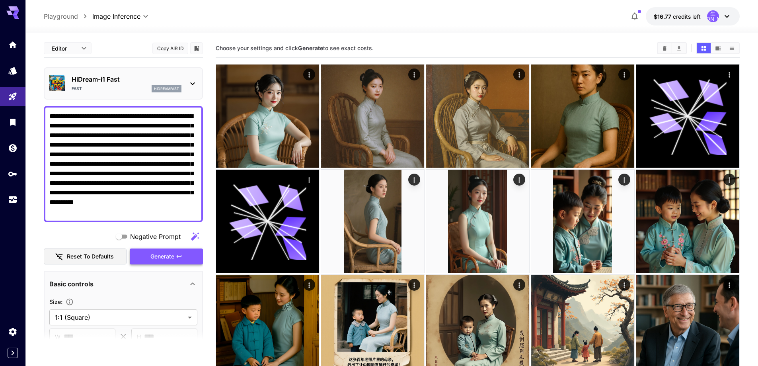
click at [144, 259] on button "Generate" at bounding box center [166, 256] width 73 height 16
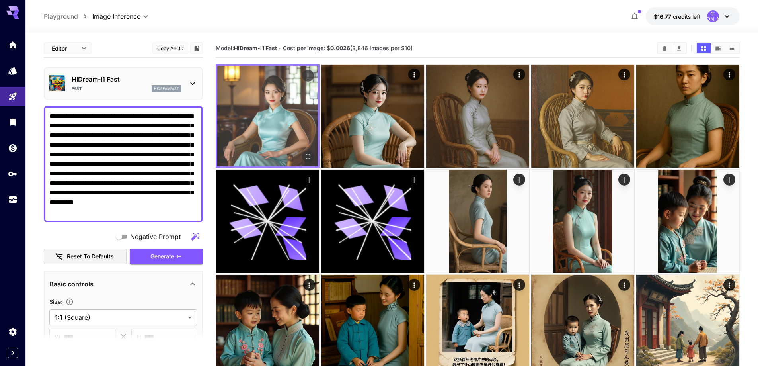
click at [311, 155] on icon "Open in fullscreen" at bounding box center [308, 156] width 8 height 8
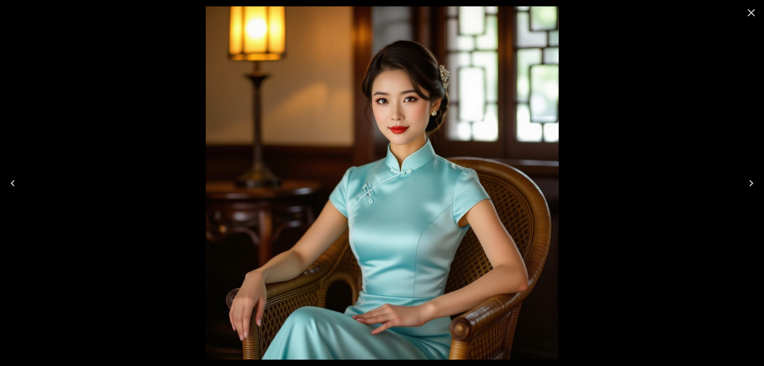
drag, startPoint x: 750, startPoint y: 16, endPoint x: 322, endPoint y: 29, distance: 427.9
click at [750, 15] on icon "Close" at bounding box center [751, 12] width 13 height 13
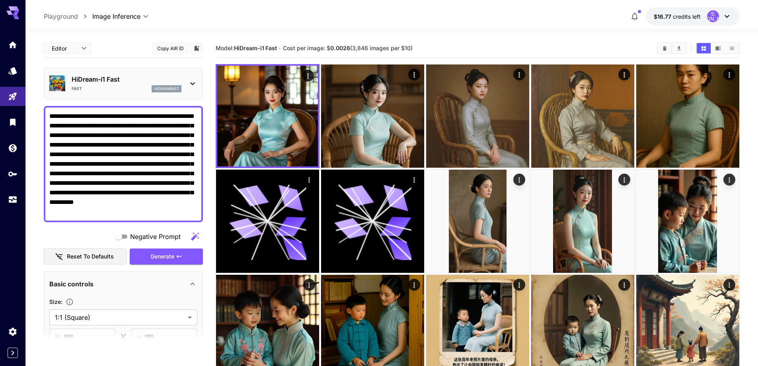
click at [133, 82] on p "HiDream-i1 Fast" at bounding box center [127, 79] width 110 height 10
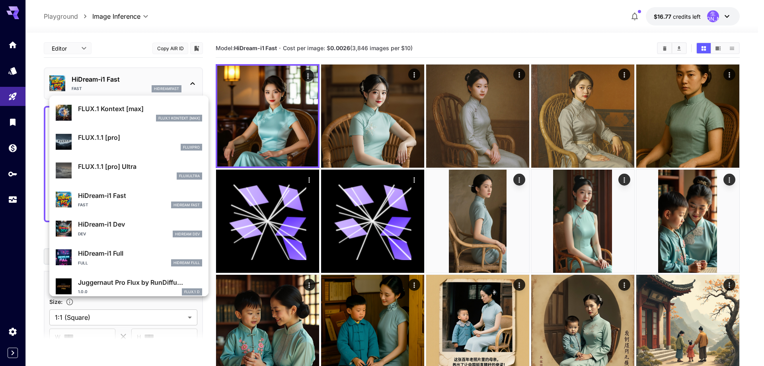
scroll to position [557, 0]
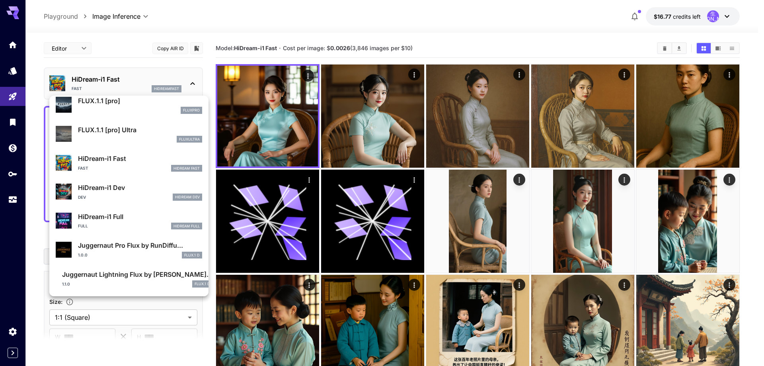
click at [133, 192] on p "HiDream-i1 Dev" at bounding box center [140, 188] width 124 height 10
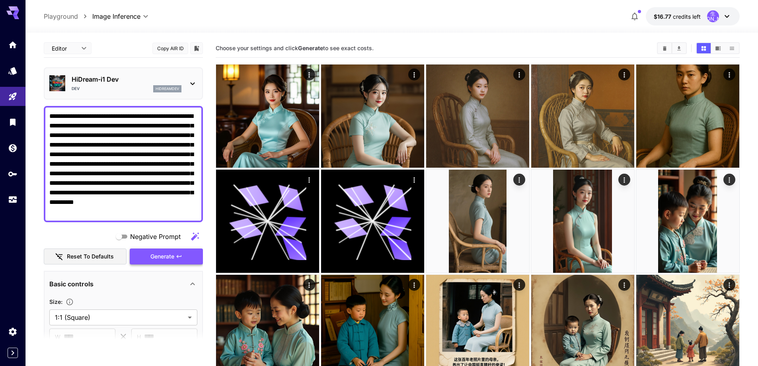
click at [162, 254] on span "Generate" at bounding box center [162, 256] width 24 height 10
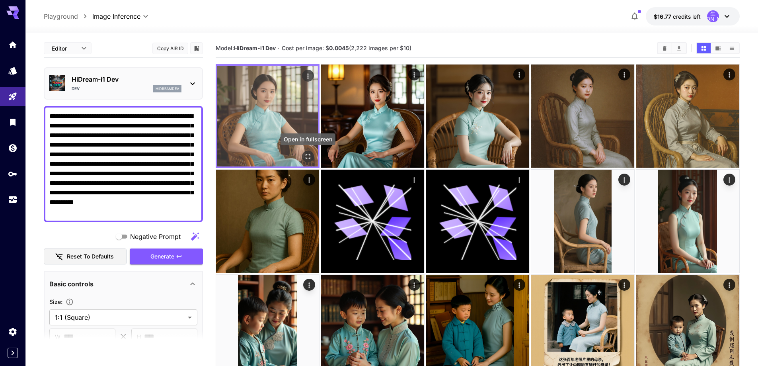
click at [311, 155] on icon "Open in fullscreen" at bounding box center [308, 156] width 8 height 8
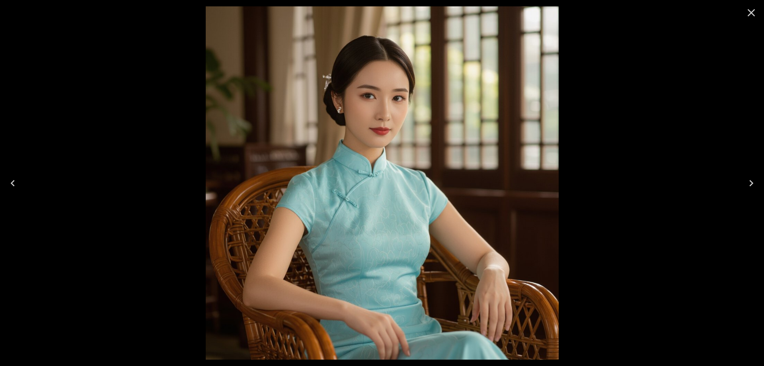
click at [755, 12] on icon "Close" at bounding box center [751, 12] width 13 height 13
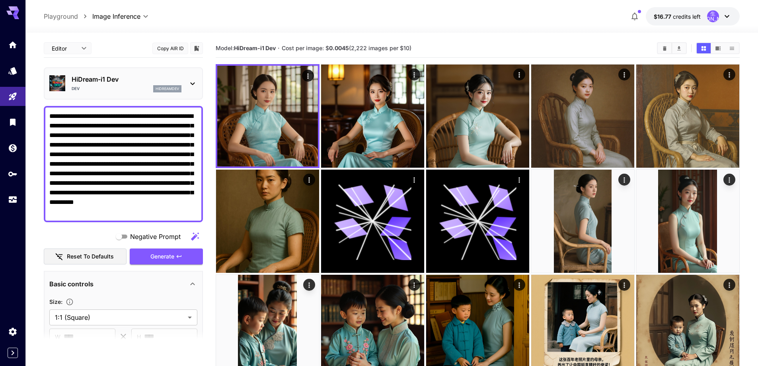
click at [191, 81] on icon at bounding box center [193, 84] width 10 height 10
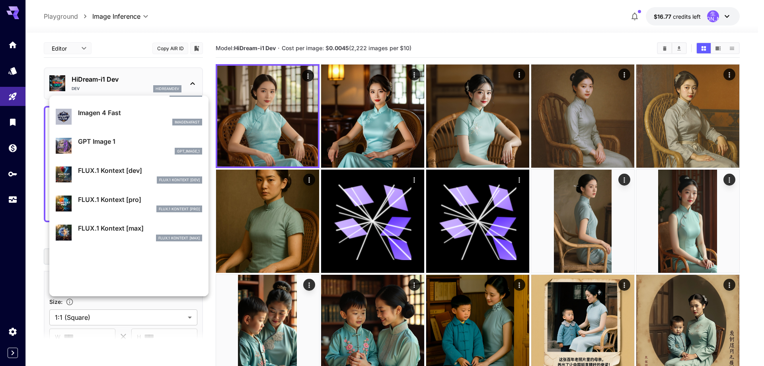
scroll to position [557, 0]
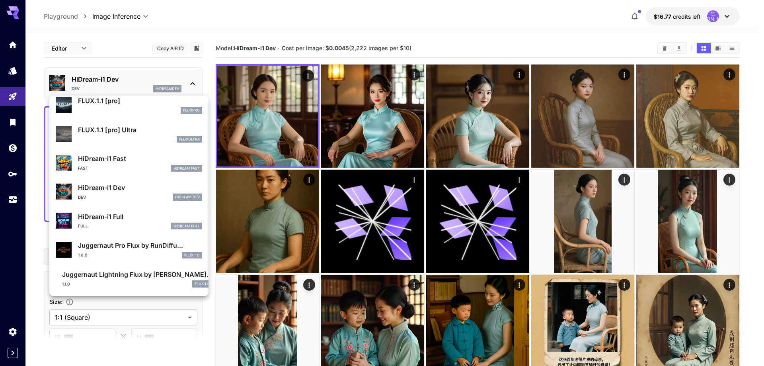
click at [135, 224] on div "Full HiDream Full" at bounding box center [140, 225] width 124 height 7
type input "**"
type input "***"
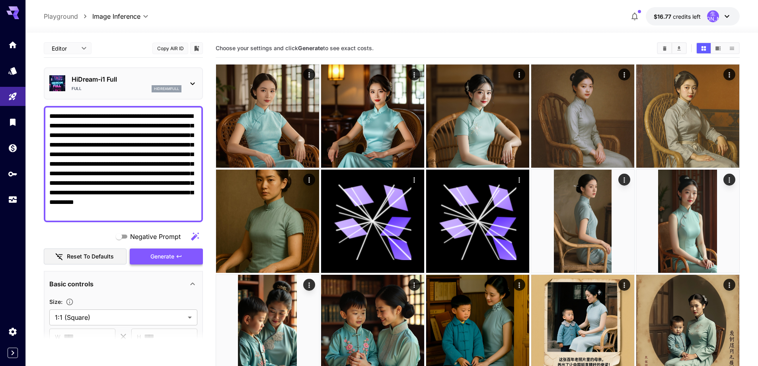
click at [167, 257] on span "Generate" at bounding box center [162, 256] width 24 height 10
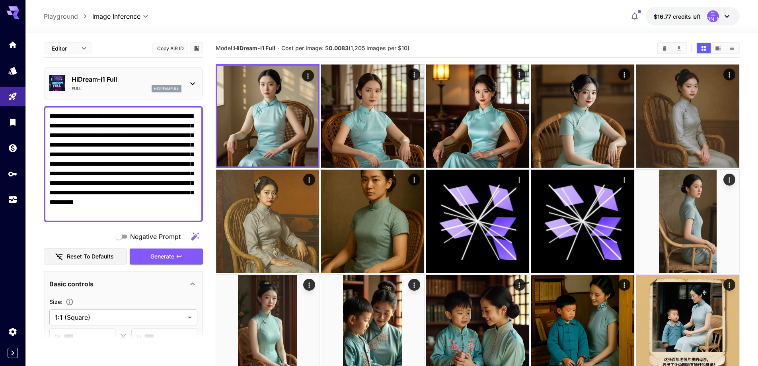
click at [163, 85] on div "hidreamfull" at bounding box center [167, 88] width 30 height 7
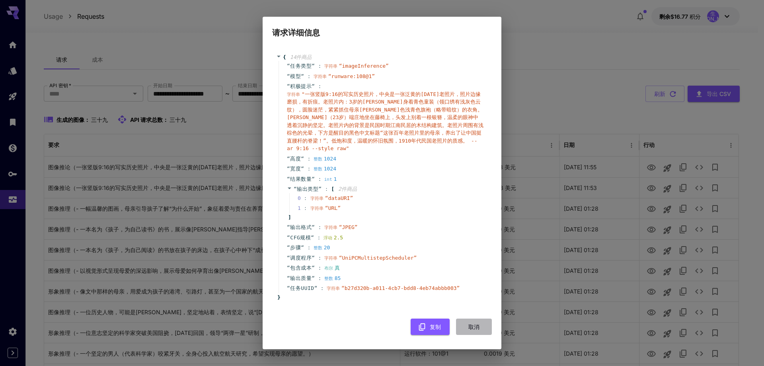
click at [477, 325] on font "取消" at bounding box center [473, 326] width 11 height 7
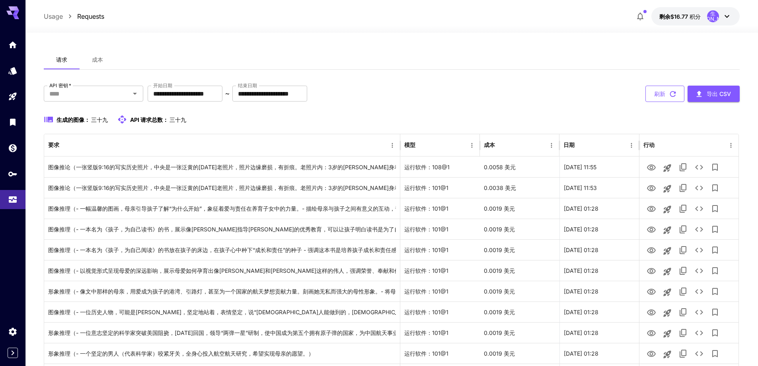
click at [658, 91] on font "刷新" at bounding box center [659, 93] width 11 height 7
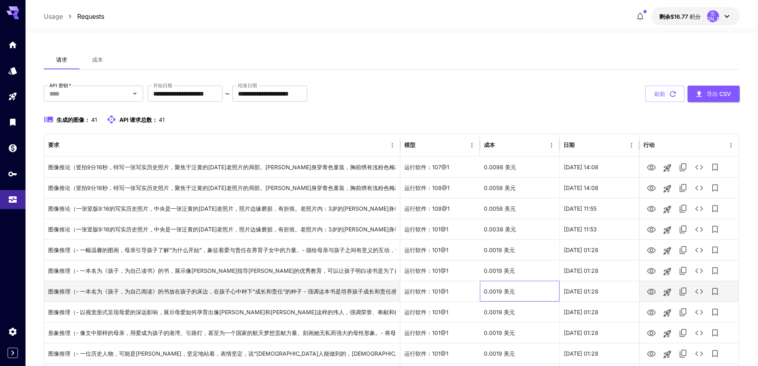
click at [531, 296] on div "0.0019 美元" at bounding box center [520, 291] width 80 height 21
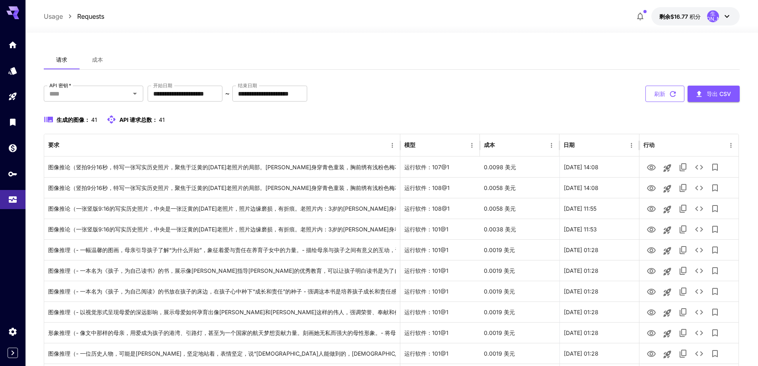
click at [658, 93] on font "刷新" at bounding box center [659, 93] width 11 height 7
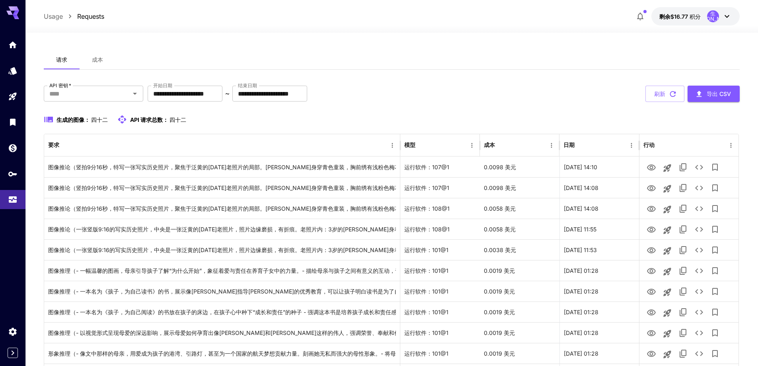
click at [709, 65] on div "请求 成本" at bounding box center [392, 59] width 696 height 19
click at [673, 99] on button "刷新" at bounding box center [664, 94] width 39 height 16
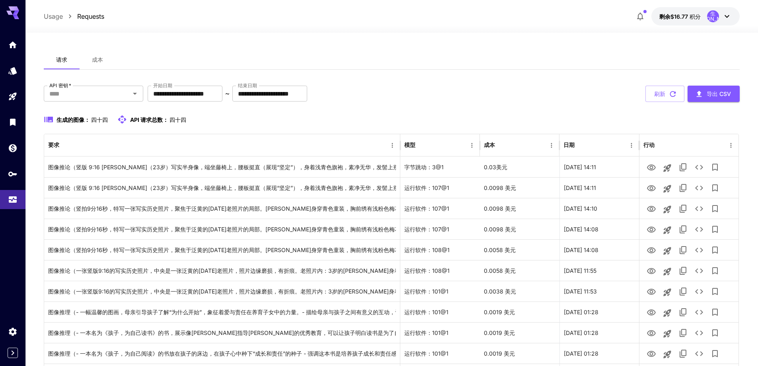
click at [531, 99] on div "**********" at bounding box center [392, 94] width 696 height 16
click at [555, 62] on div "请求 成本" at bounding box center [392, 59] width 696 height 19
click at [664, 93] on font "刷新" at bounding box center [659, 93] width 11 height 7
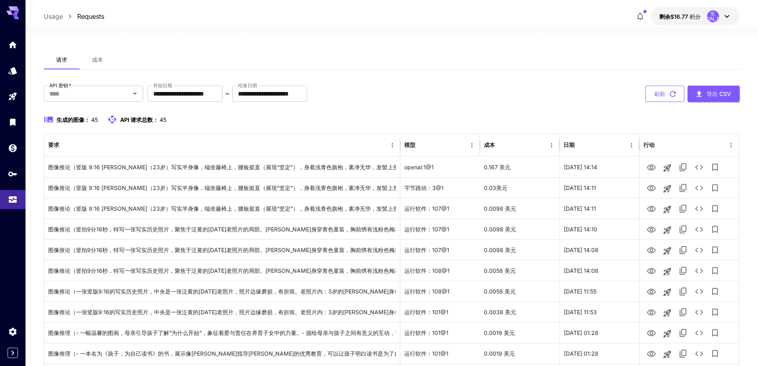
click at [654, 88] on button "刷新" at bounding box center [664, 94] width 39 height 16
click at [662, 93] on font "刷新" at bounding box center [659, 93] width 11 height 7
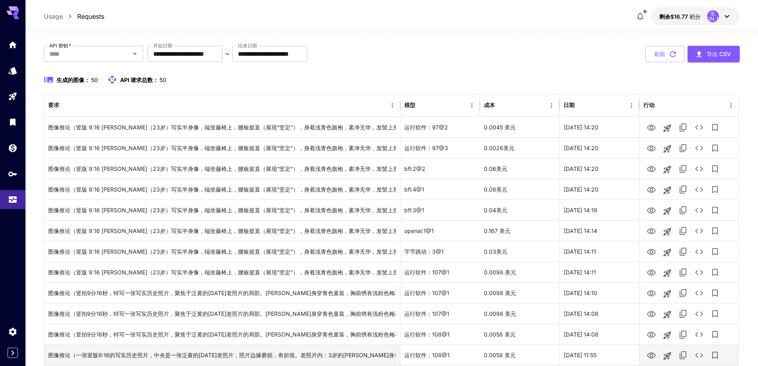
scroll to position [119, 0]
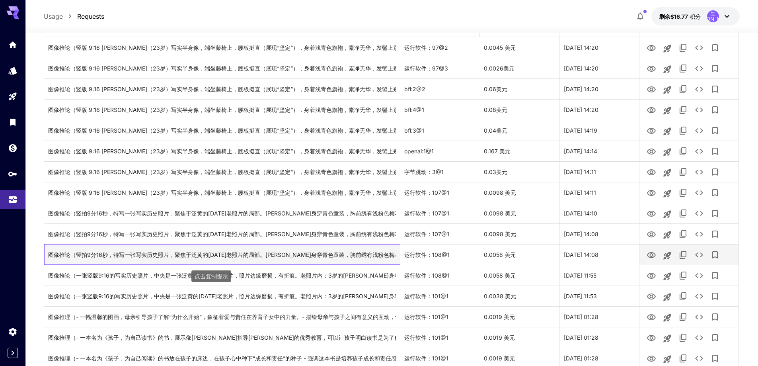
click at [369, 252] on font "图像推论（竖拍9分16秒，特写一张写实历史照片，聚焦于泛黄的1914年老照片的局部。钱学森身穿青色童装，胸前绣有浅粉色梅花，手指微微蜷曲（指尖因紧张而显得苍白…" at bounding box center [645, 254] width 1195 height 7
click at [652, 251] on icon "查看图片" at bounding box center [652, 255] width 10 height 10
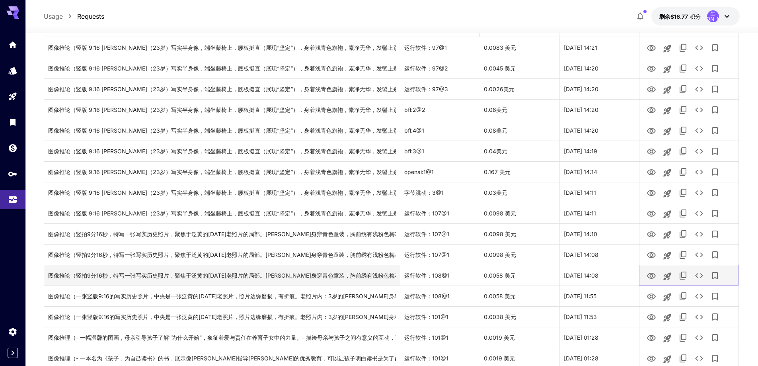
click at [652, 276] on icon "查看图片" at bounding box center [652, 276] width 10 height 10
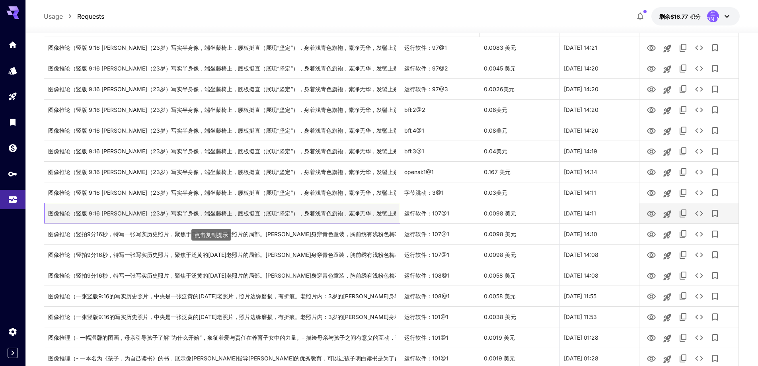
click at [255, 215] on font "图像推论（竖版 9:16 张兰娟（23岁）写实半身像，端坐藤椅上，腰板挺直（展现“坚定”），身着浅青色旗袍，素净无华，发髻上别着银簪，目光温柔而坚定，右手轻搭…" at bounding box center [436, 213] width 776 height 7
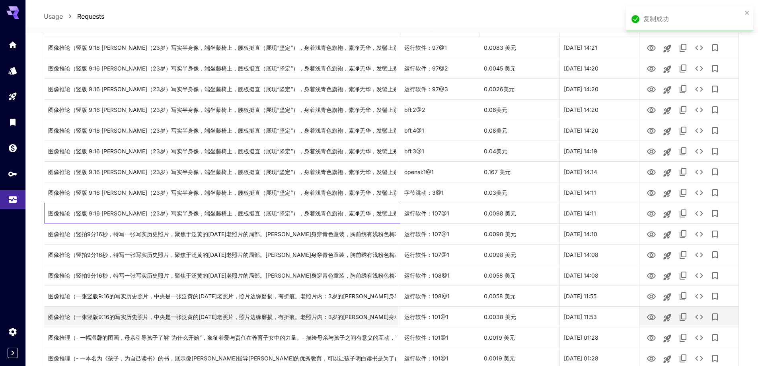
scroll to position [199, 0]
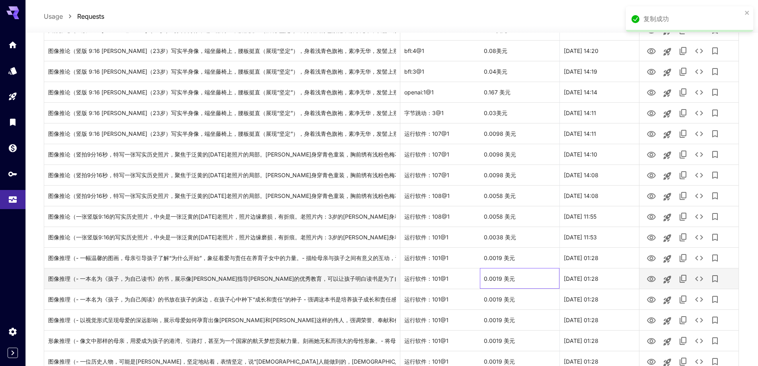
click at [497, 279] on font "0.0019 美元" at bounding box center [499, 278] width 31 height 7
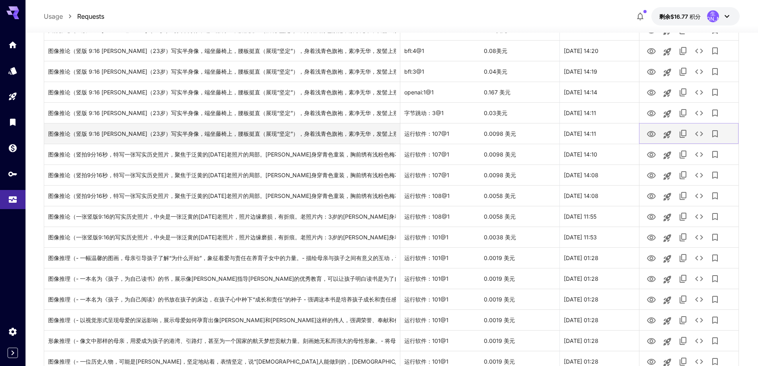
click at [651, 134] on icon "查看图片" at bounding box center [652, 134] width 10 height 10
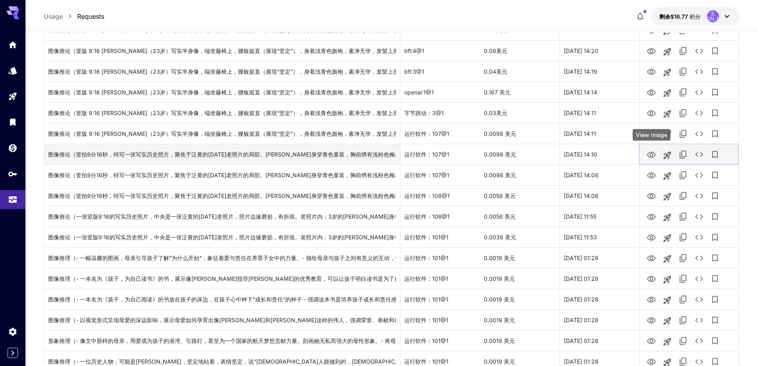
click at [648, 157] on icon "查看图片" at bounding box center [652, 155] width 10 height 10
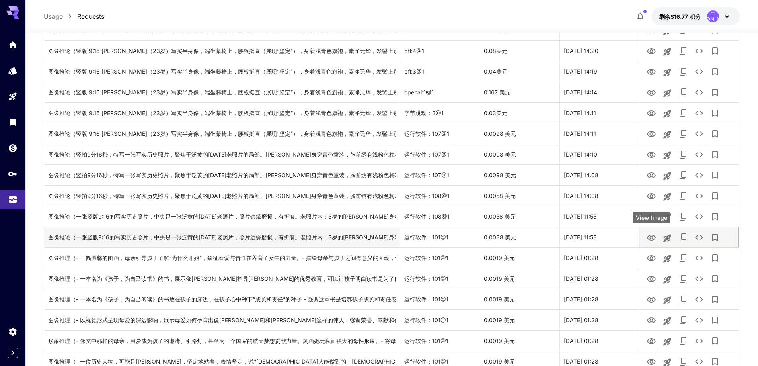
click at [650, 238] on icon "查看图片" at bounding box center [651, 237] width 9 height 6
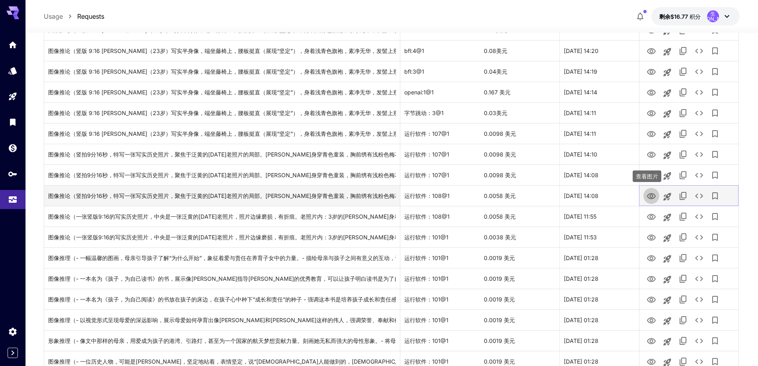
click at [652, 196] on icon "查看图片" at bounding box center [652, 196] width 10 height 10
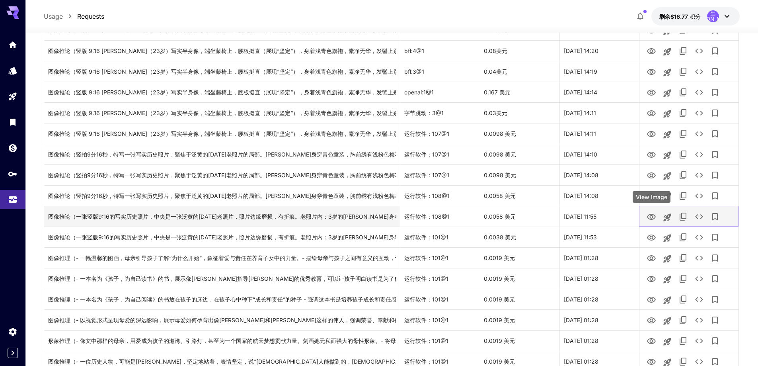
click at [653, 220] on icon "查看图片" at bounding box center [652, 217] width 10 height 10
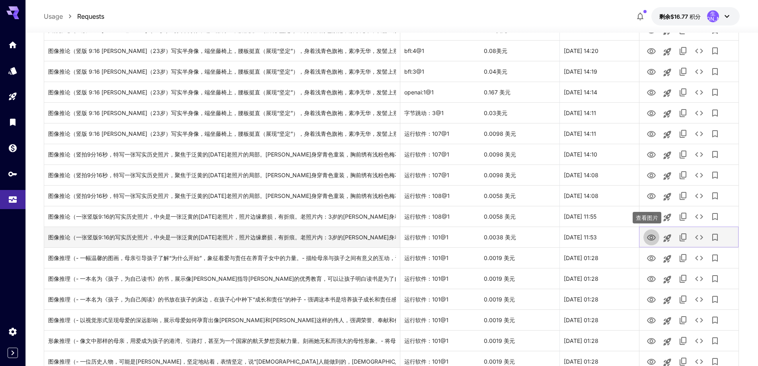
click at [650, 236] on icon "查看图片" at bounding box center [651, 237] width 9 height 6
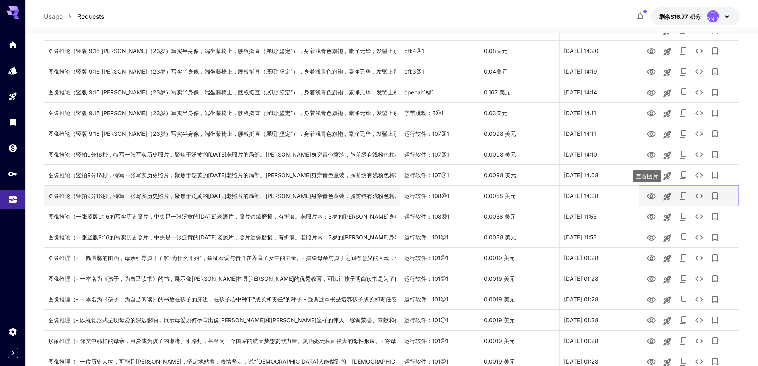
click at [649, 199] on icon "查看图片" at bounding box center [652, 196] width 10 height 10
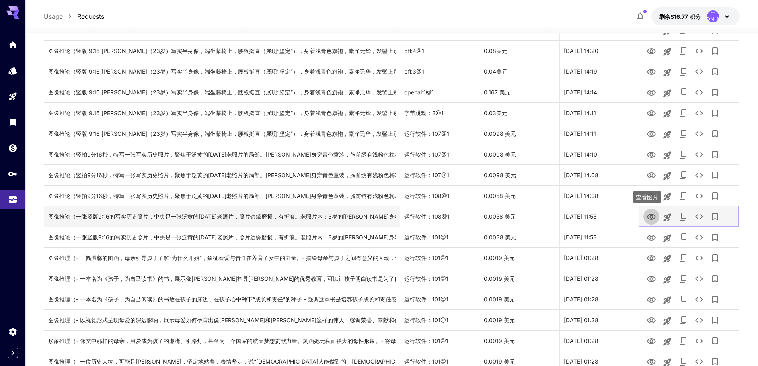
click at [651, 217] on icon "查看图片" at bounding box center [652, 217] width 10 height 10
click at [666, 218] on icon "在游乐场发射" at bounding box center [667, 217] width 8 height 8
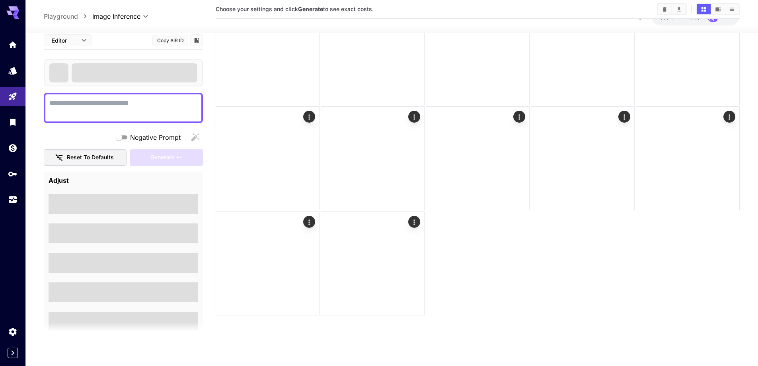
scroll to position [63, 0]
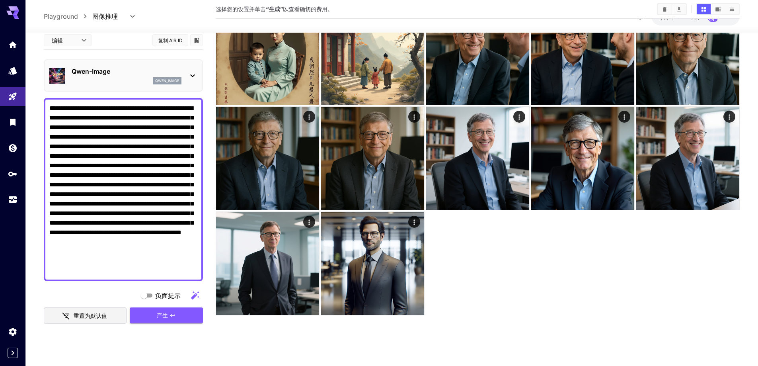
click at [103, 127] on textarea "**********" at bounding box center [123, 189] width 148 height 172
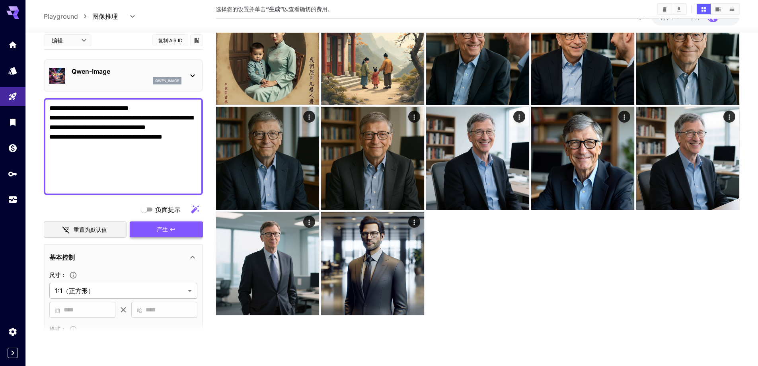
click at [171, 230] on icon "请填写提示" at bounding box center [172, 229] width 5 height 3
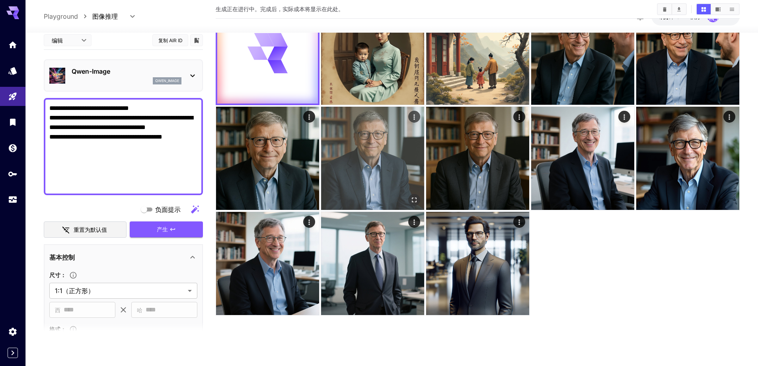
scroll to position [0, 0]
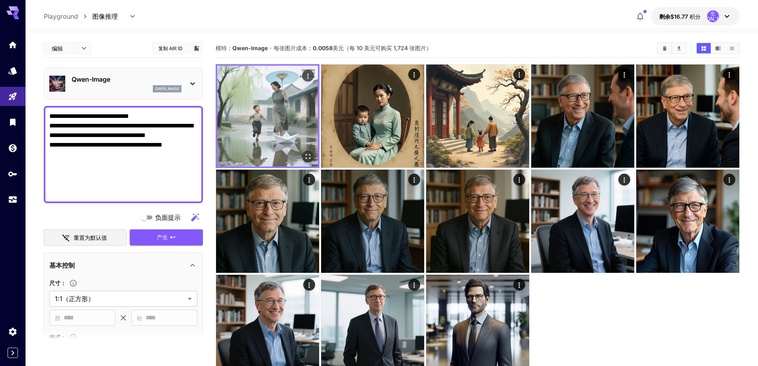
click at [306, 156] on icon "全屏打开" at bounding box center [308, 156] width 8 height 8
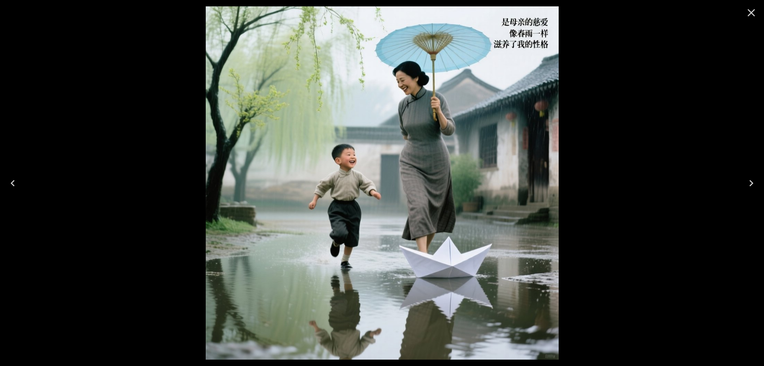
click at [750, 10] on icon "Close" at bounding box center [751, 12] width 13 height 13
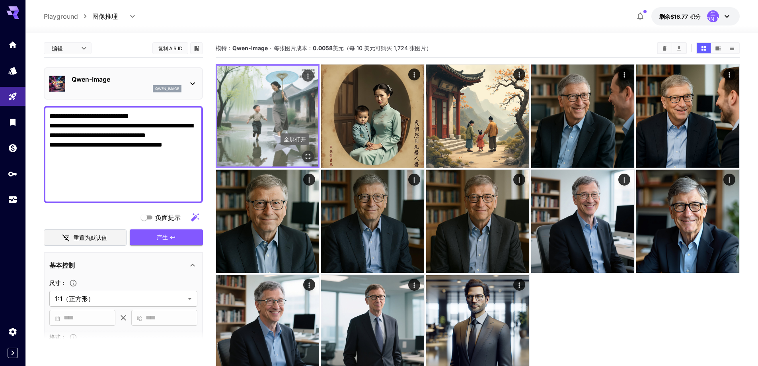
click at [307, 158] on icon "全屏打开" at bounding box center [308, 156] width 5 height 5
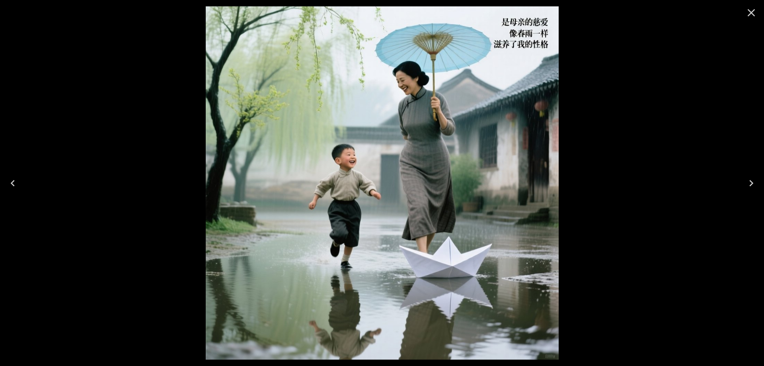
click at [759, 13] on button "Close" at bounding box center [751, 12] width 19 height 19
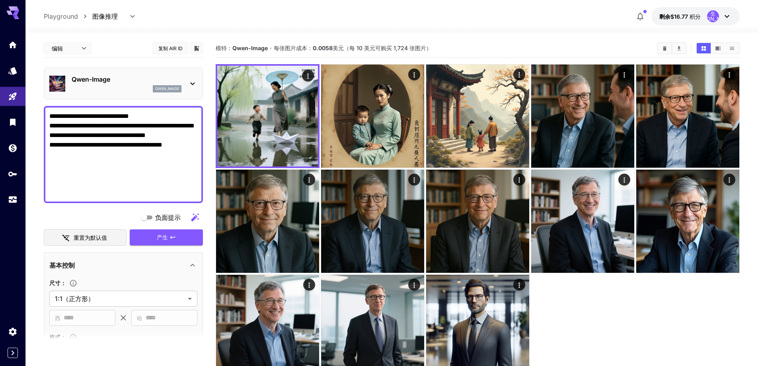
click at [142, 169] on textarea "**********" at bounding box center [123, 154] width 148 height 86
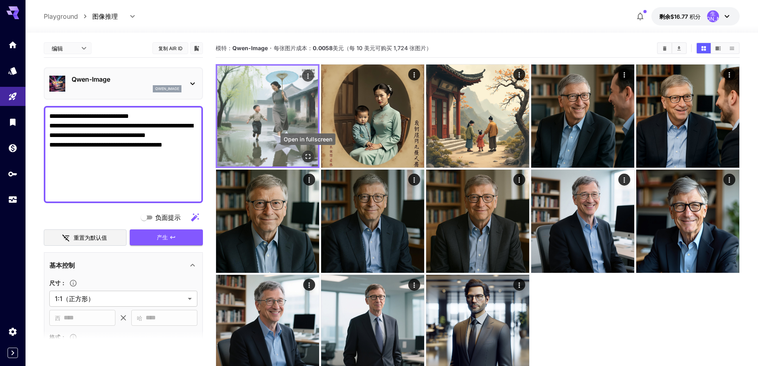
click at [311, 153] on icon "全屏打开" at bounding box center [308, 156] width 8 height 8
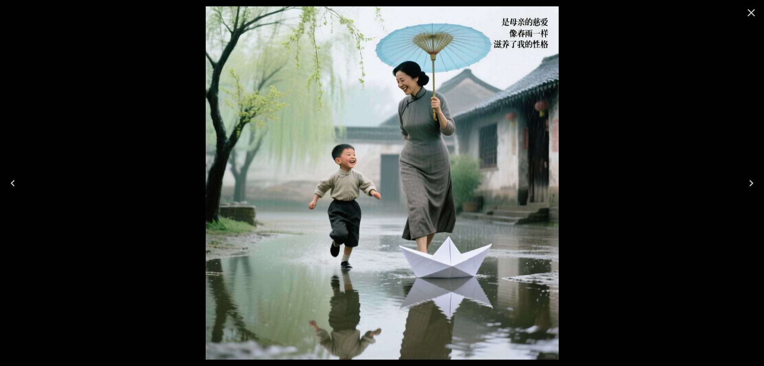
click at [749, 10] on icon "Close" at bounding box center [752, 13] width 8 height 8
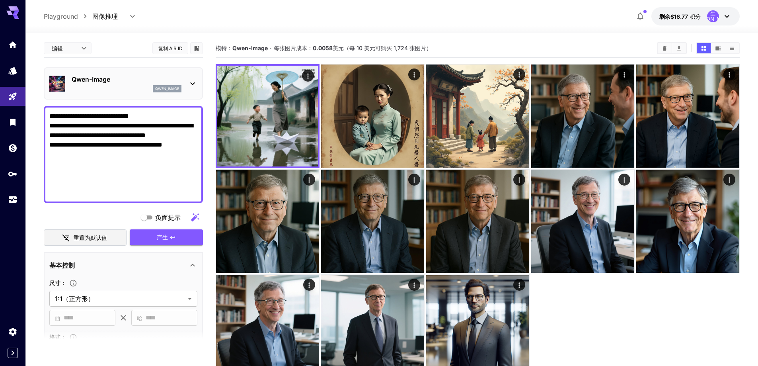
drag, startPoint x: 168, startPoint y: 148, endPoint x: 168, endPoint y: 155, distance: 7.6
click at [168, 148] on textarea "**********" at bounding box center [123, 154] width 148 height 86
paste textarea "**********"
type textarea "**********"
click at [173, 242] on button "产生" at bounding box center [166, 237] width 73 height 16
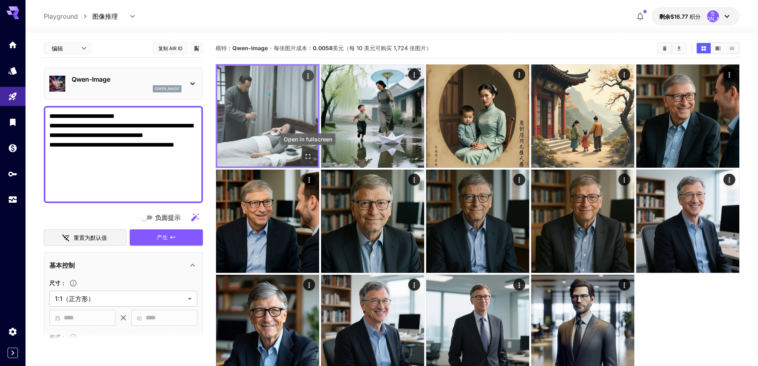
click at [307, 153] on icon "全屏打开" at bounding box center [308, 156] width 8 height 8
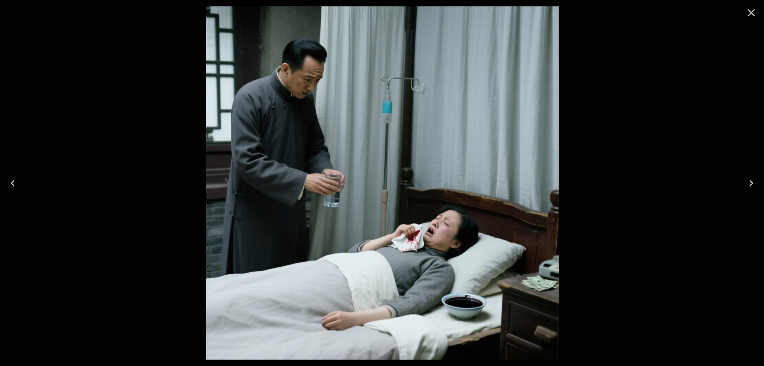
click at [750, 16] on icon "Close" at bounding box center [751, 12] width 13 height 13
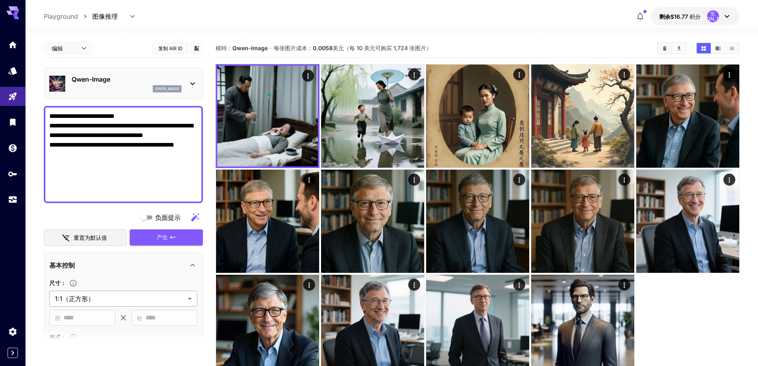
click at [99, 295] on body "**********" at bounding box center [379, 214] width 758 height 429
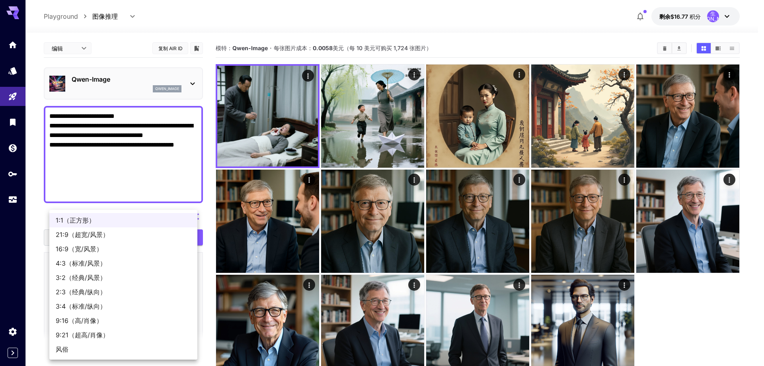
click at [101, 319] on font "9:16（高/肖像）" at bounding box center [79, 320] width 47 height 8
type input "**********"
type input "***"
type input "****"
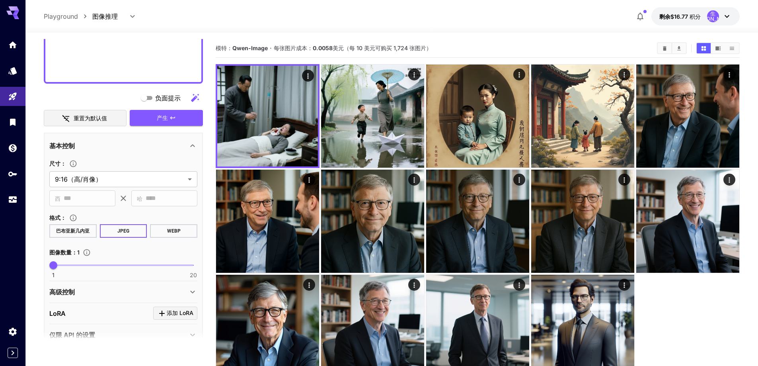
scroll to position [136, 0]
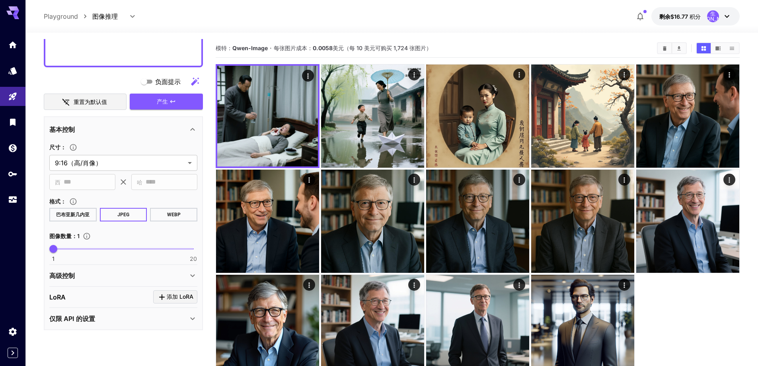
click at [86, 277] on div "高级控制" at bounding box center [118, 276] width 138 height 10
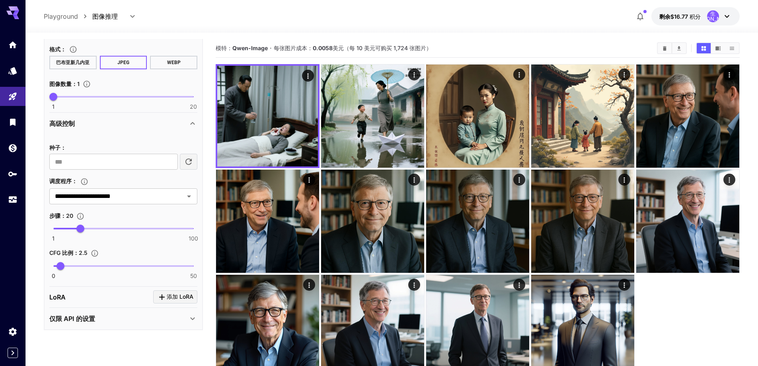
scroll to position [63, 0]
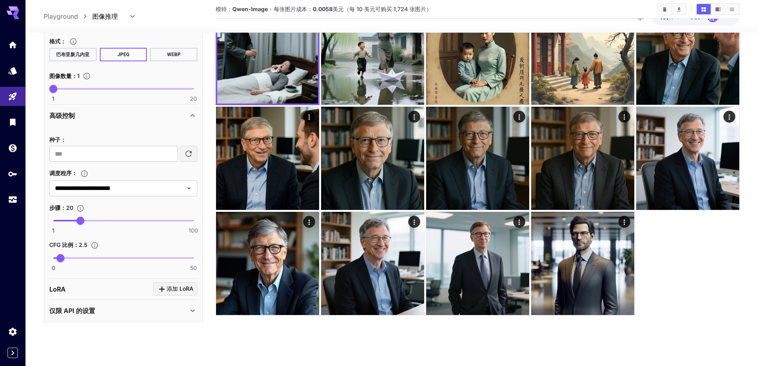
click at [109, 314] on div "仅限 API 的设置" at bounding box center [118, 311] width 138 height 10
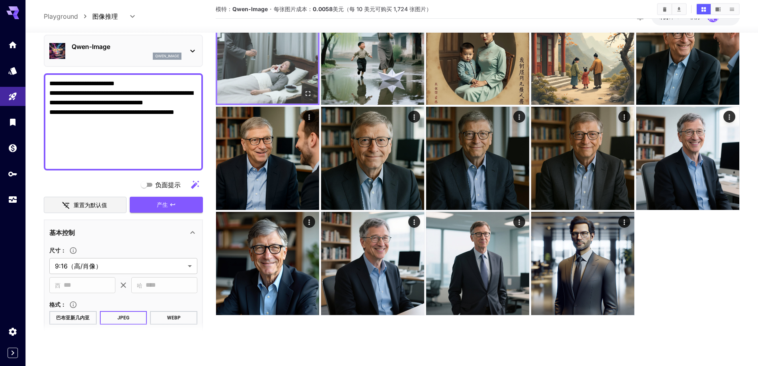
scroll to position [0, 0]
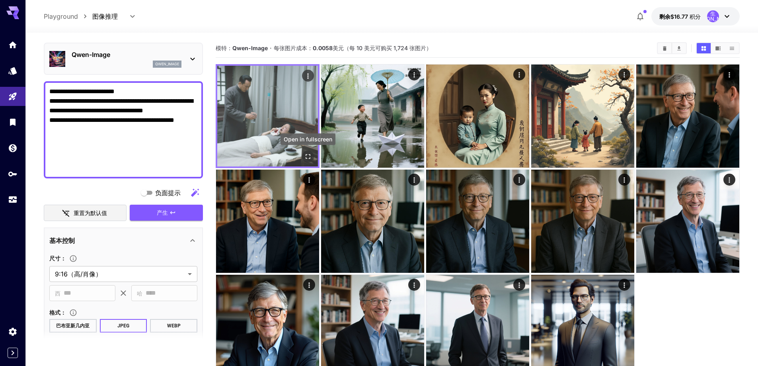
click at [308, 156] on icon "全屏打开" at bounding box center [308, 156] width 8 height 8
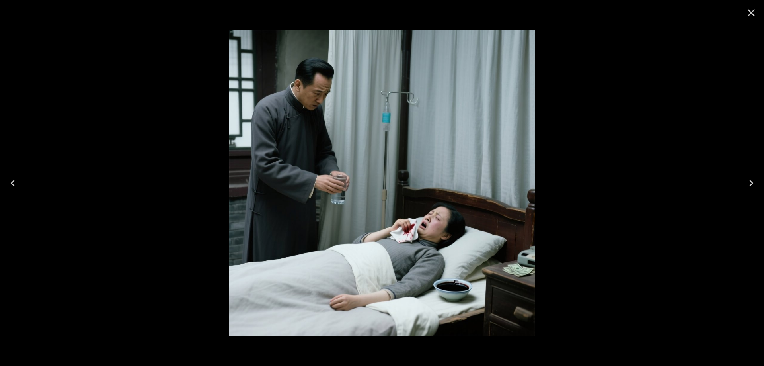
click at [750, 15] on icon "Close" at bounding box center [751, 12] width 13 height 13
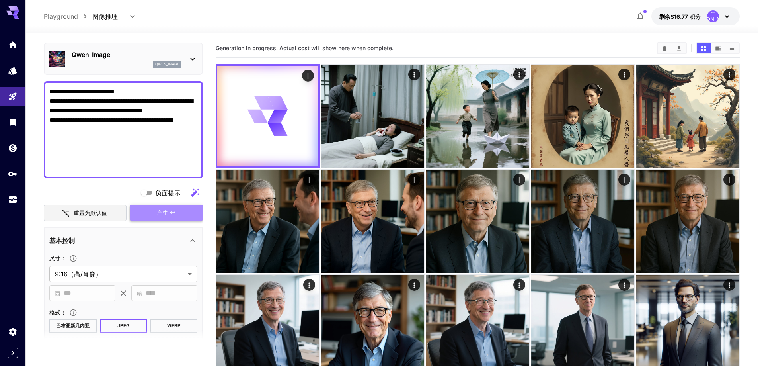
click at [173, 213] on icon "请填写提示" at bounding box center [173, 212] width 6 height 6
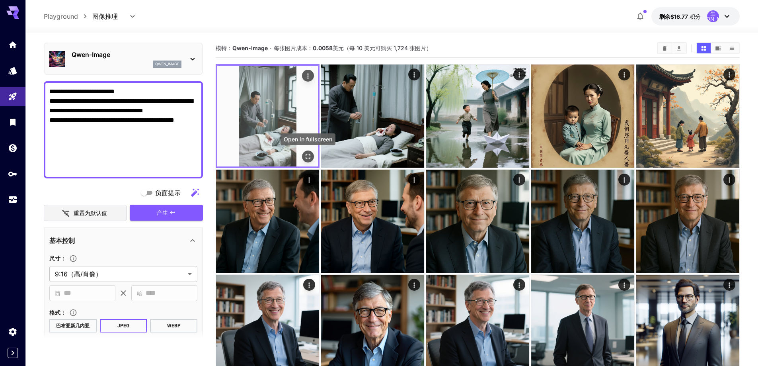
click at [311, 155] on icon "全屏打开" at bounding box center [308, 156] width 8 height 8
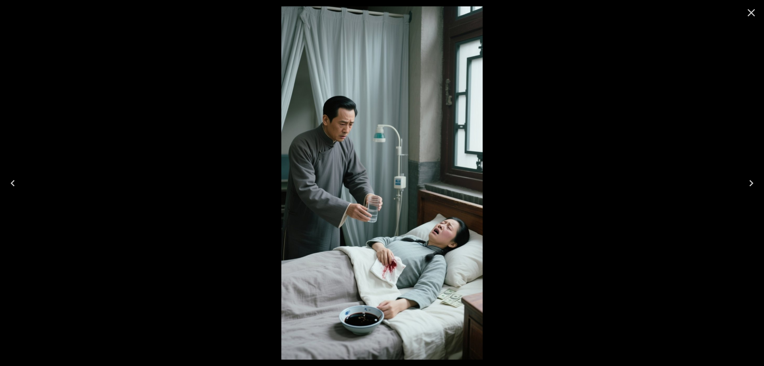
click at [747, 14] on icon "Close" at bounding box center [751, 12] width 13 height 13
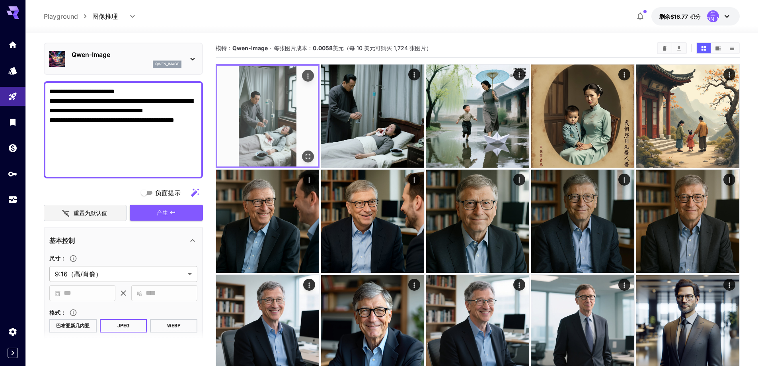
click at [310, 156] on icon "全屏打开" at bounding box center [308, 156] width 5 height 5
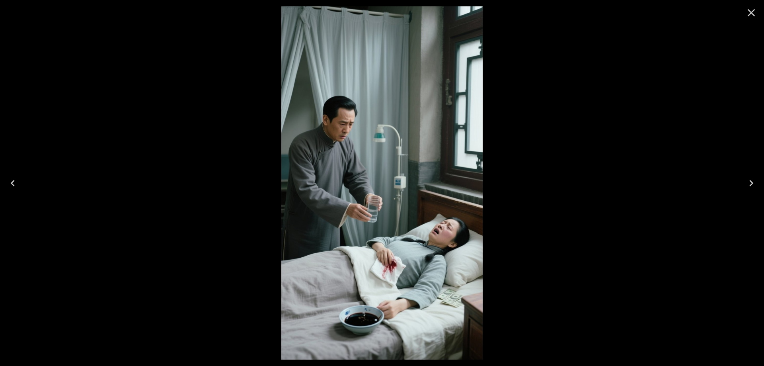
click at [747, 13] on icon "Close" at bounding box center [751, 12] width 13 height 13
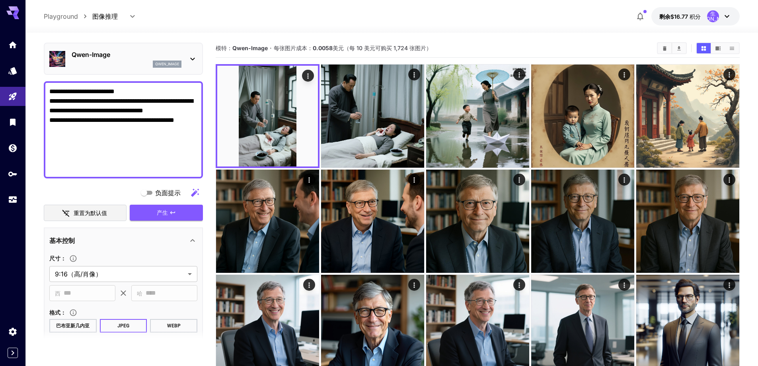
click at [183, 21] on div "**********" at bounding box center [392, 16] width 696 height 18
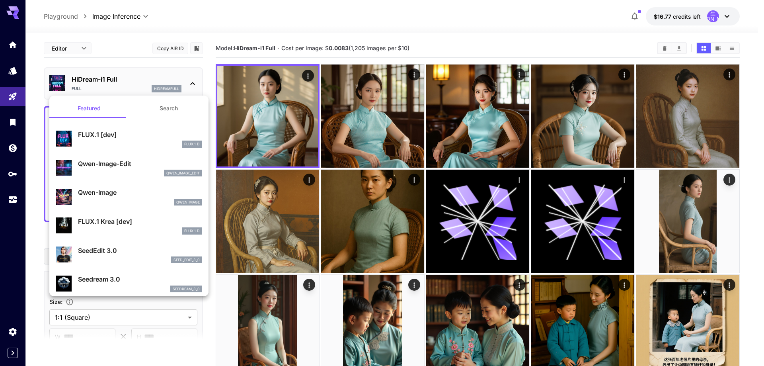
click at [12, 155] on div at bounding box center [382, 183] width 764 height 366
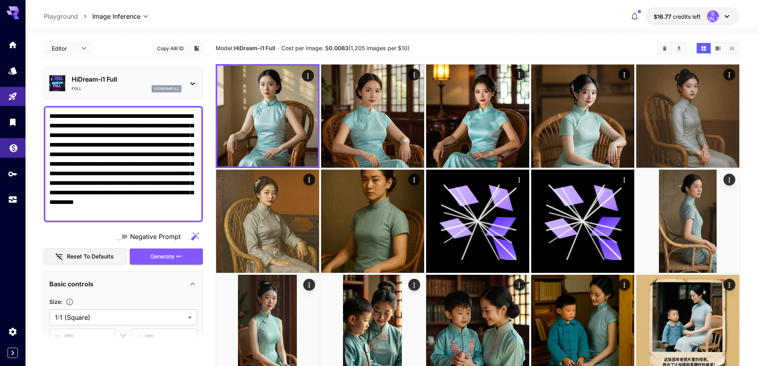
click at [12, 150] on icon "Wallet" at bounding box center [14, 146] width 10 height 10
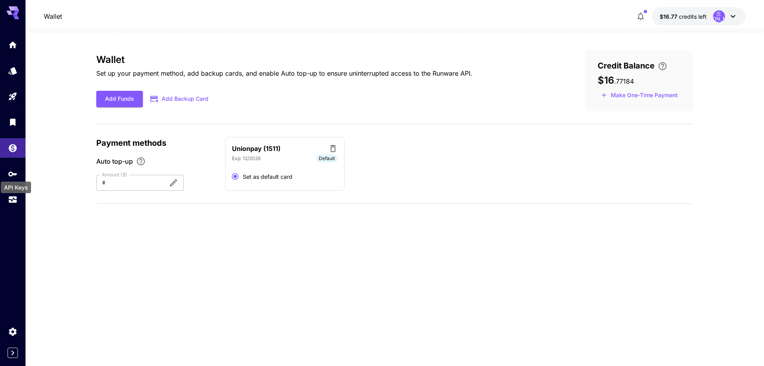
click at [17, 179] on div "API Keys" at bounding box center [16, 185] width 32 height 18
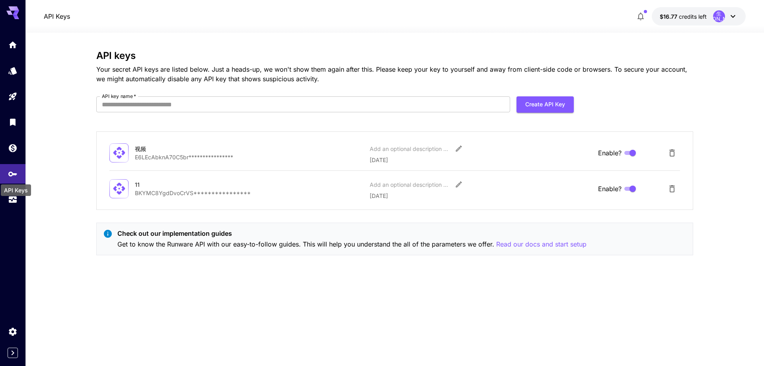
click at [12, 190] on div "API Keys" at bounding box center [16, 190] width 30 height 12
click at [15, 198] on icon "Usage" at bounding box center [14, 199] width 8 height 4
